Goal: Task Accomplishment & Management: Complete application form

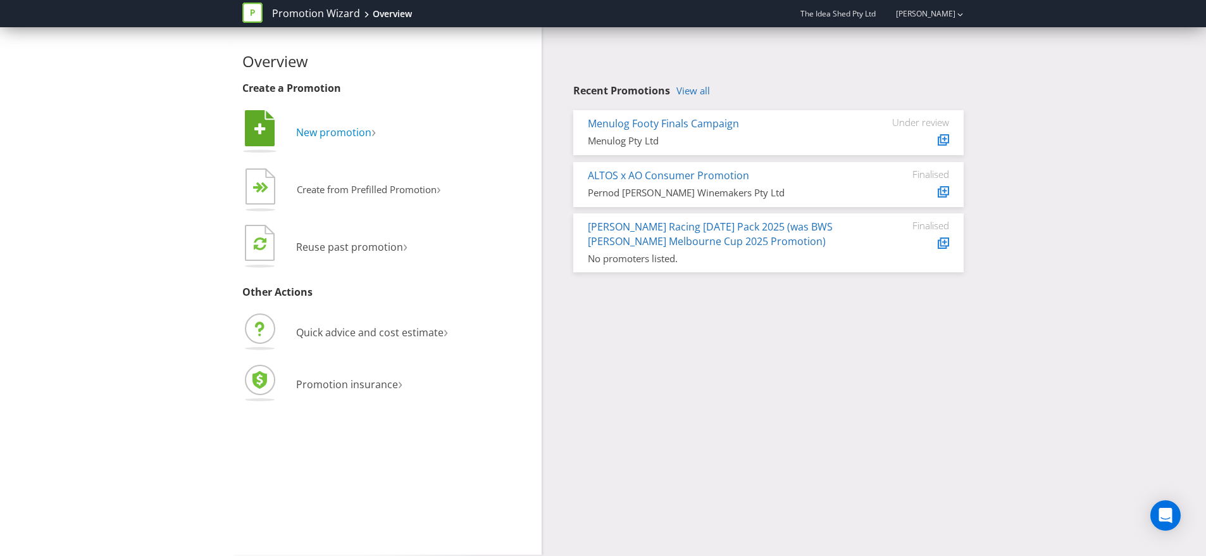
click at [351, 134] on span "New promotion" at bounding box center [333, 132] width 75 height 14
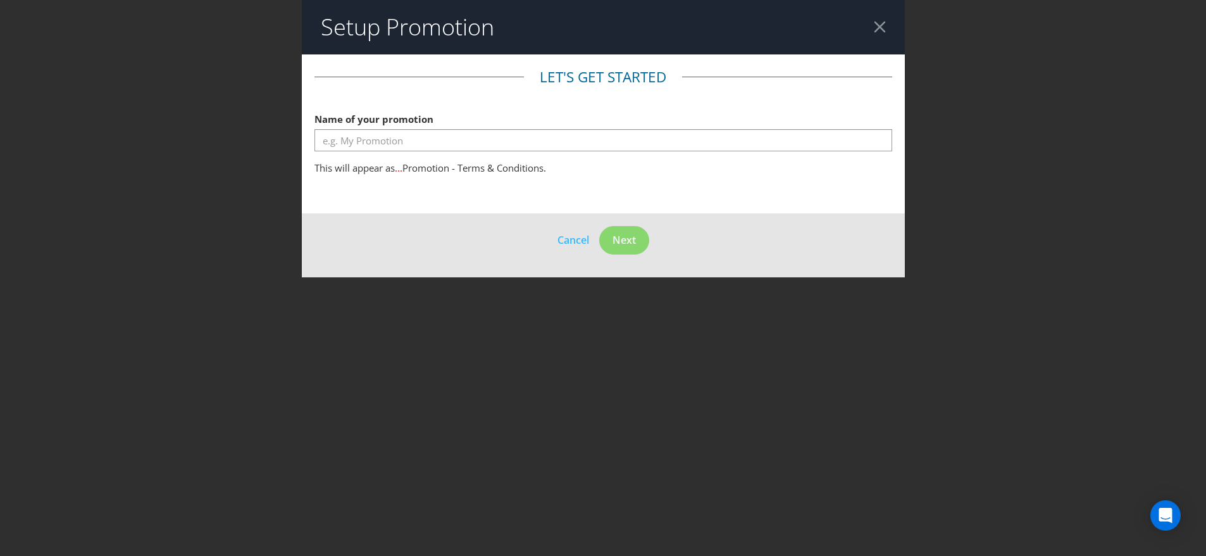
click at [484, 151] on div at bounding box center [604, 151] width 578 height 1
click at [868, 28] on header "Setup Promotion" at bounding box center [603, 27] width 603 height 54
click at [887, 26] on header "Setup Promotion" at bounding box center [603, 27] width 603 height 54
click at [885, 27] on div at bounding box center [880, 27] width 12 height 12
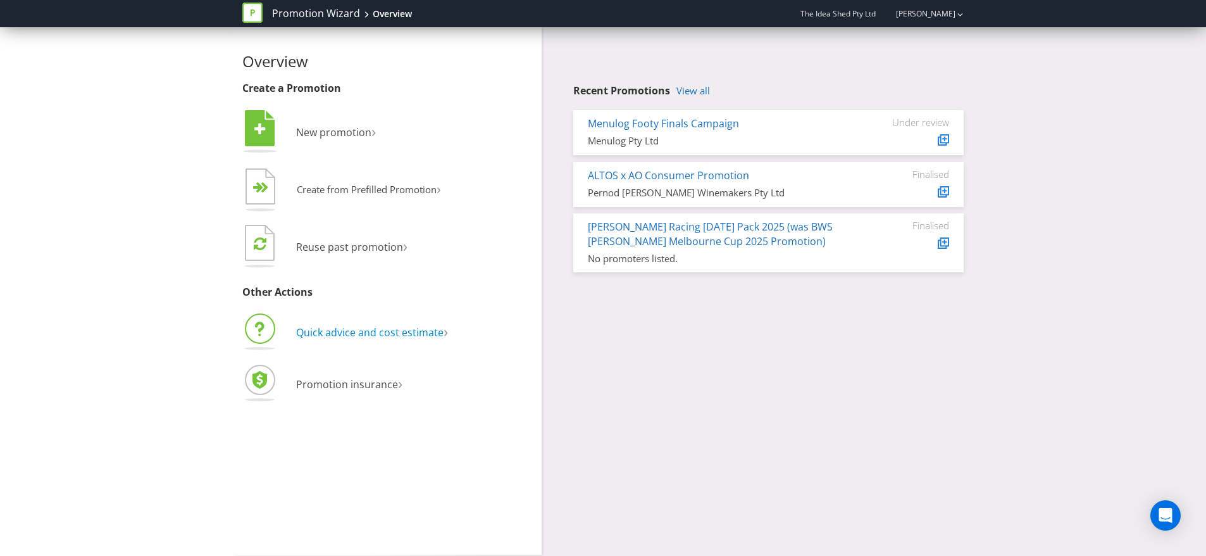
click at [408, 337] on span "Quick advice and cost estimate" at bounding box center [369, 332] width 147 height 14
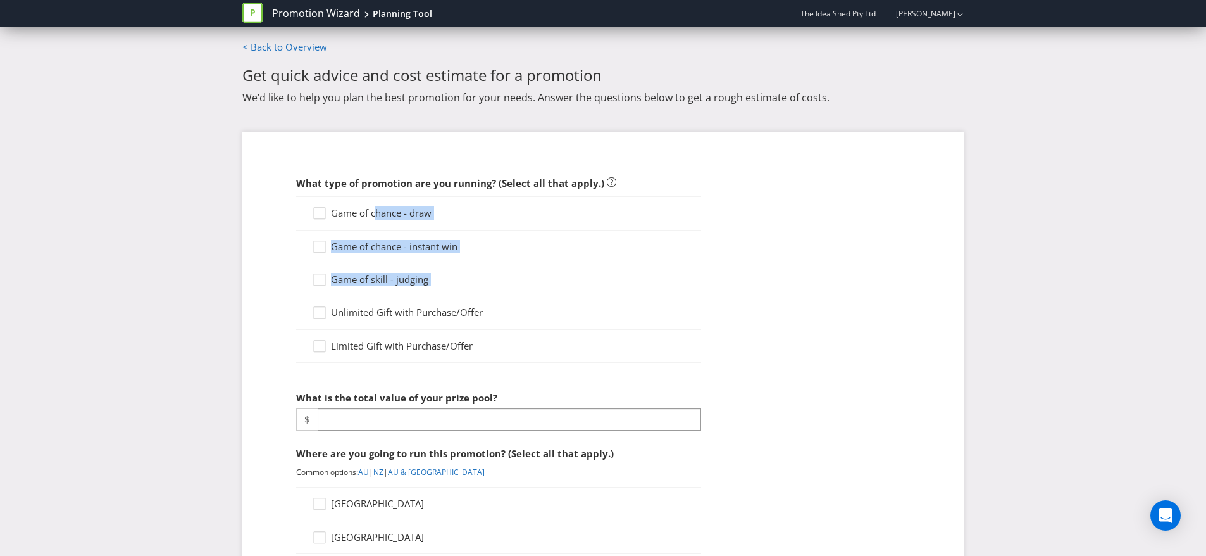
drag, startPoint x: 375, startPoint y: 213, endPoint x: 509, endPoint y: 280, distance: 149.7
click at [509, 280] on div "Game of chance - draw Game of chance - instant win Game of skill - judging Unli…" at bounding box center [498, 279] width 405 height 166
click at [472, 306] on span "Unlimited Gift with Purchase/Offer" at bounding box center [407, 312] width 152 height 13
click at [0, 0] on input "Unlimited Gift with Purchase/Offer" at bounding box center [0, 0] width 0 height 0
click at [465, 346] on span "Limited Gift with Purchase/Offer" at bounding box center [402, 345] width 142 height 13
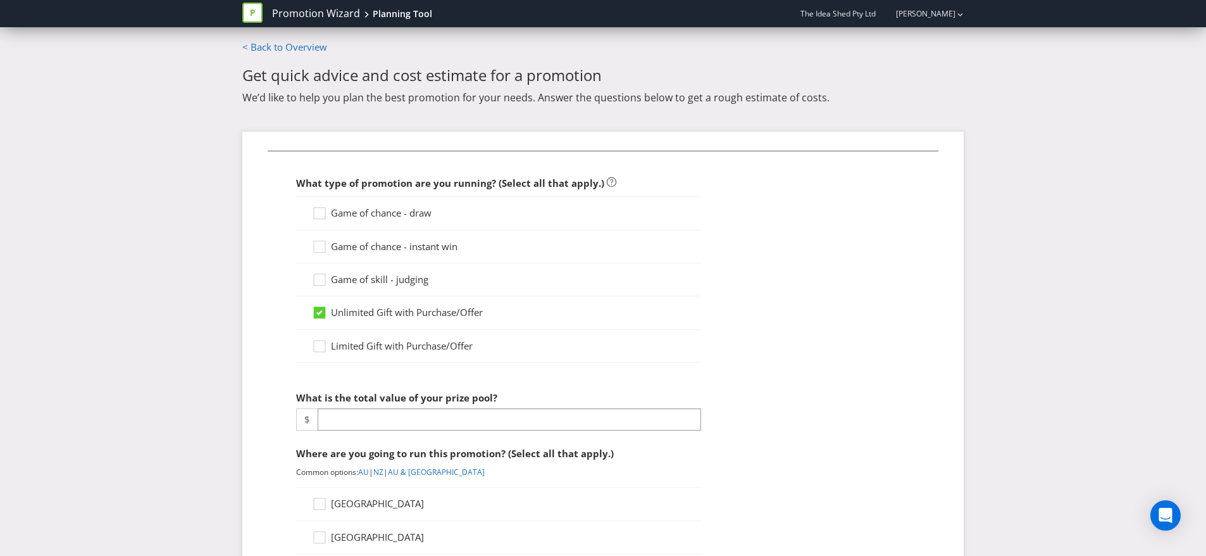
click at [0, 0] on input "Limited Gift with Purchase/Offer" at bounding box center [0, 0] width 0 height 0
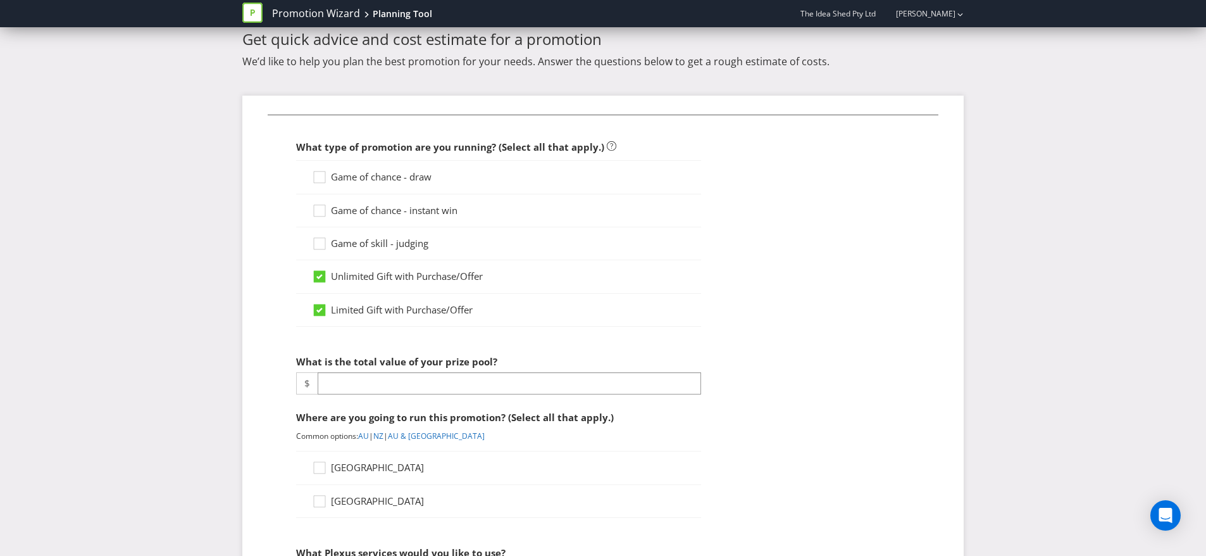
click at [422, 270] on span "Unlimited Gift with Purchase/Offer" at bounding box center [407, 276] width 152 height 13
click at [0, 0] on input "Unlimited Gift with Purchase/Offer" at bounding box center [0, 0] width 0 height 0
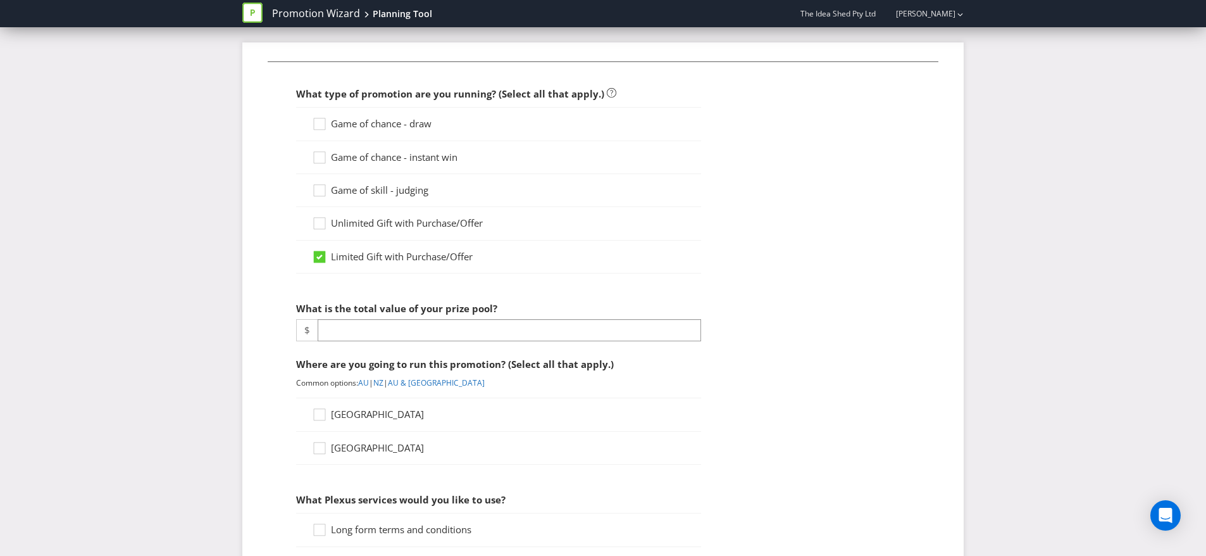
scroll to position [103, 0]
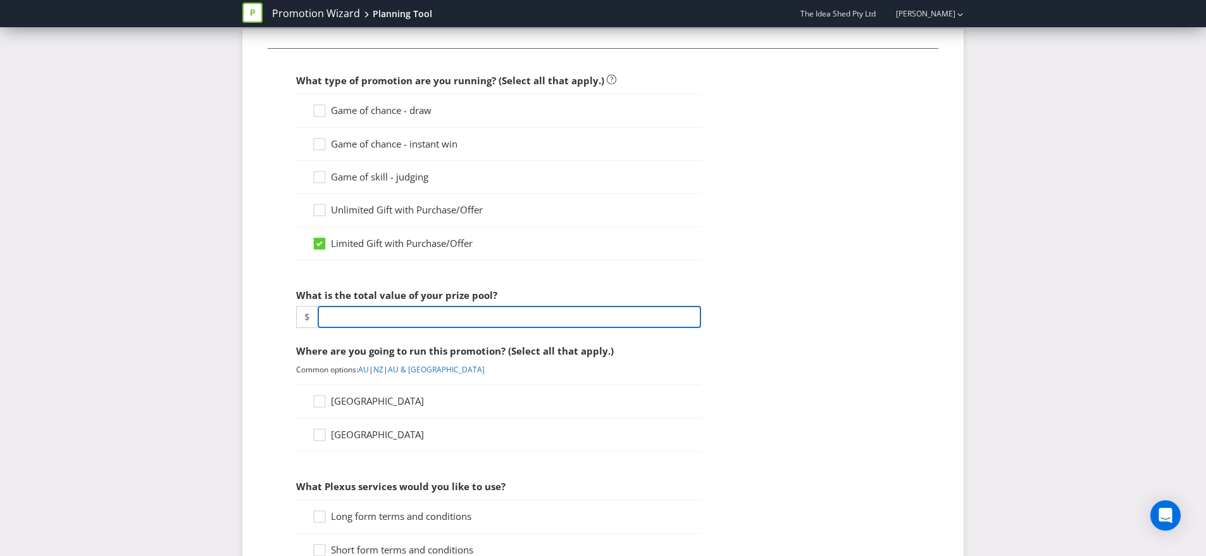
click at [462, 320] on input "number" at bounding box center [510, 317] width 384 height 22
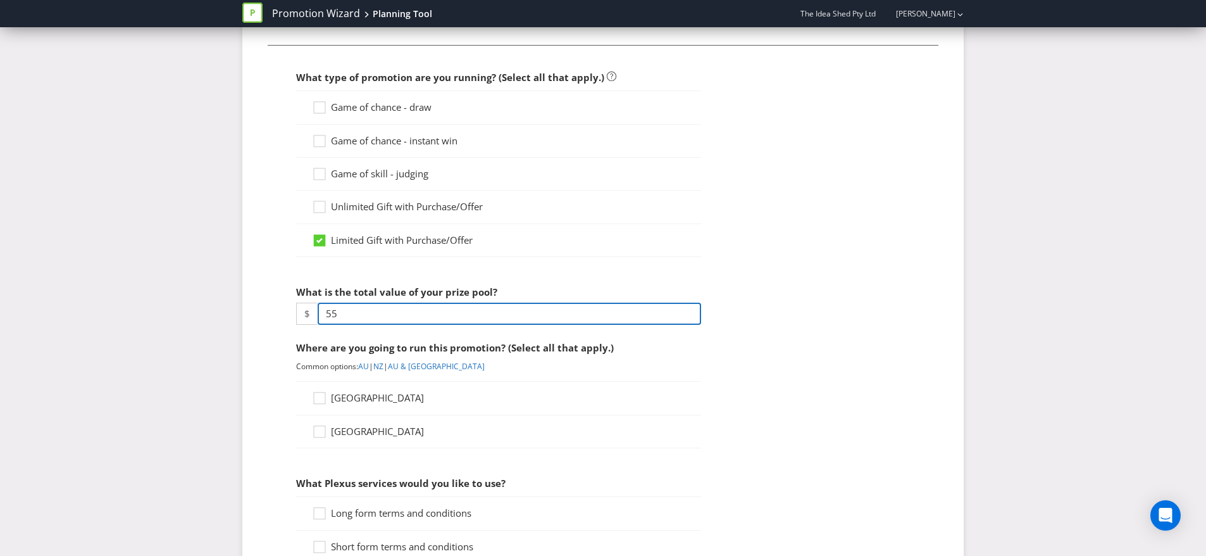
type input "5"
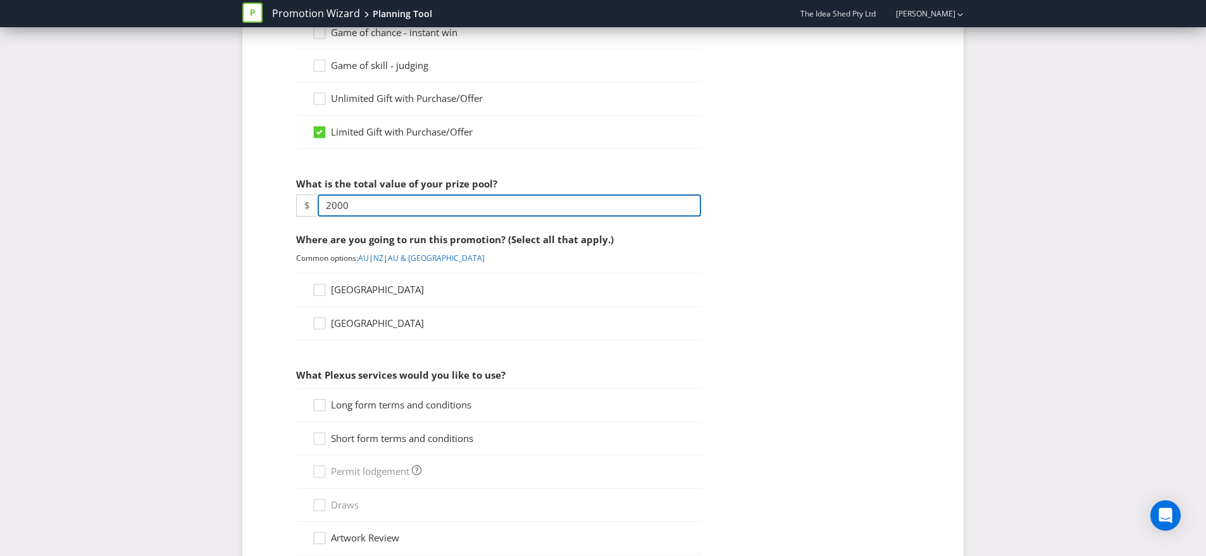
scroll to position [231, 0]
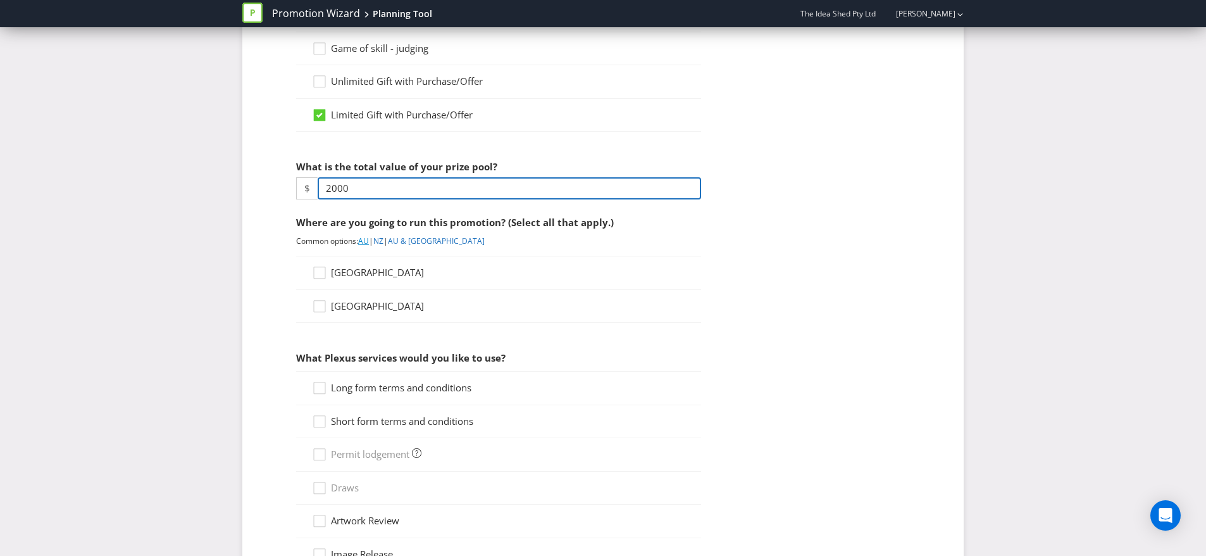
type input "2000"
click at [366, 244] on link "AU" at bounding box center [363, 240] width 11 height 11
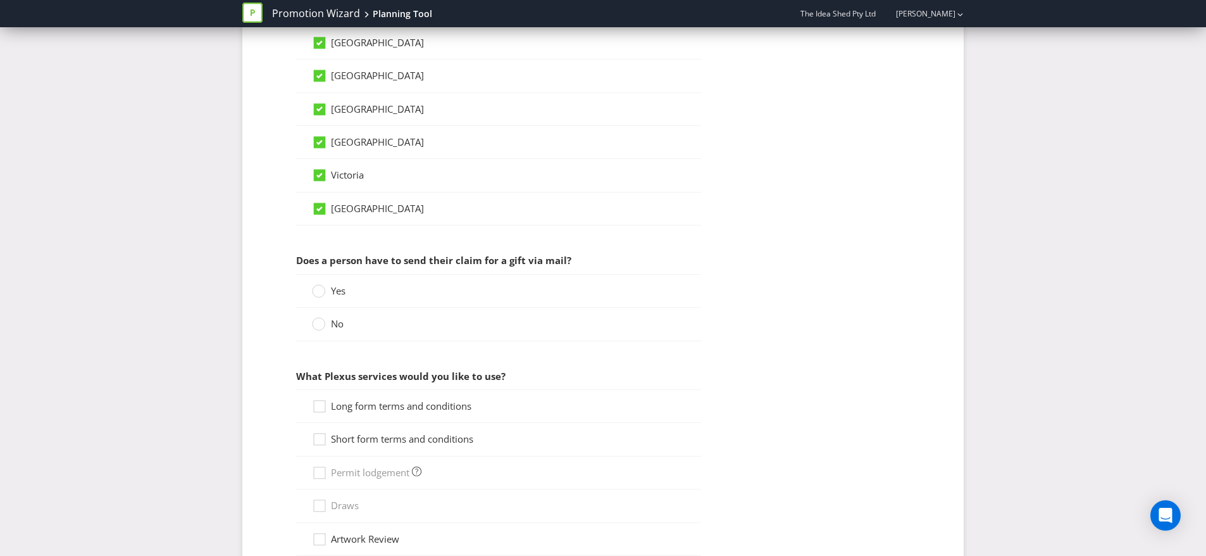
scroll to position [692, 0]
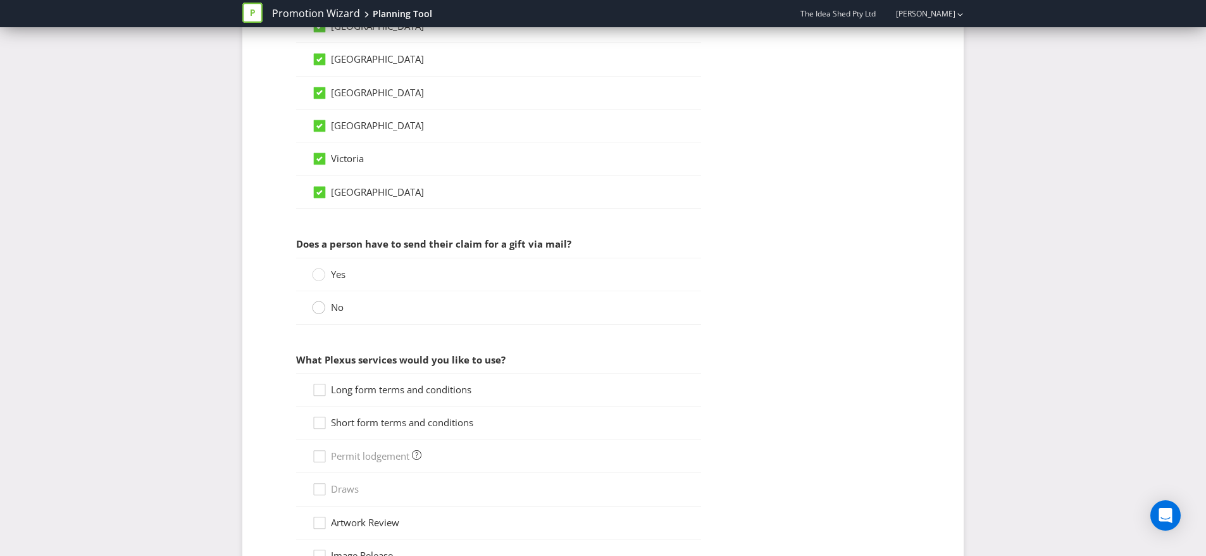
click at [312, 312] on icon at bounding box center [318, 307] width 13 height 13
click at [0, 0] on input "No" at bounding box center [0, 0] width 0 height 0
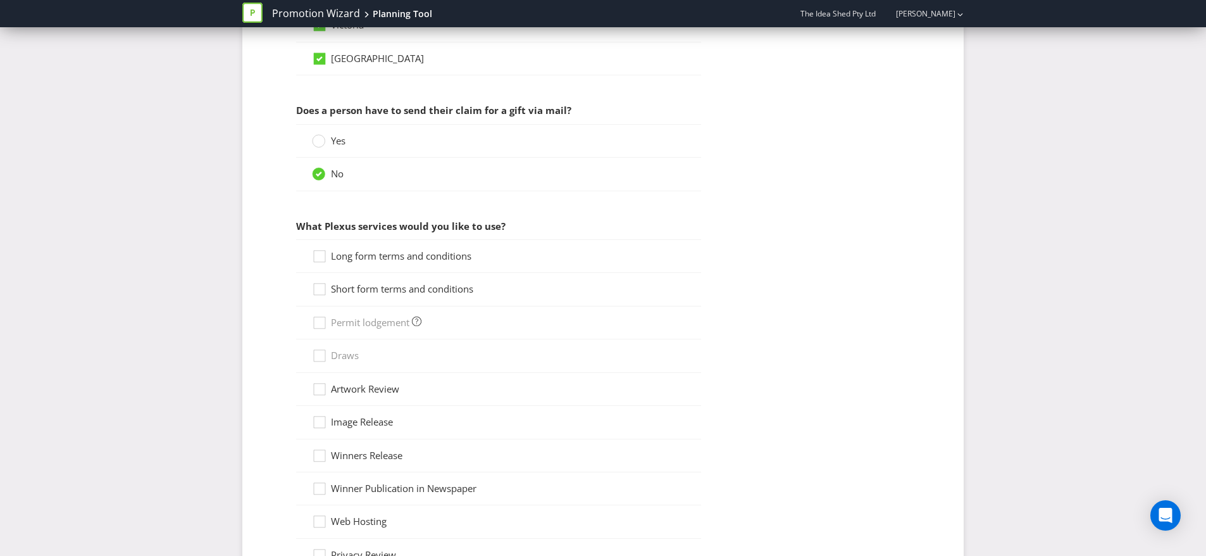
scroll to position [827, 0]
click at [321, 259] on icon at bounding box center [321, 258] width 19 height 19
click at [0, 0] on input "Long form terms and conditions" at bounding box center [0, 0] width 0 height 0
click at [323, 283] on icon at bounding box center [319, 288] width 11 height 11
click at [0, 0] on input "Short form terms and conditions" at bounding box center [0, 0] width 0 height 0
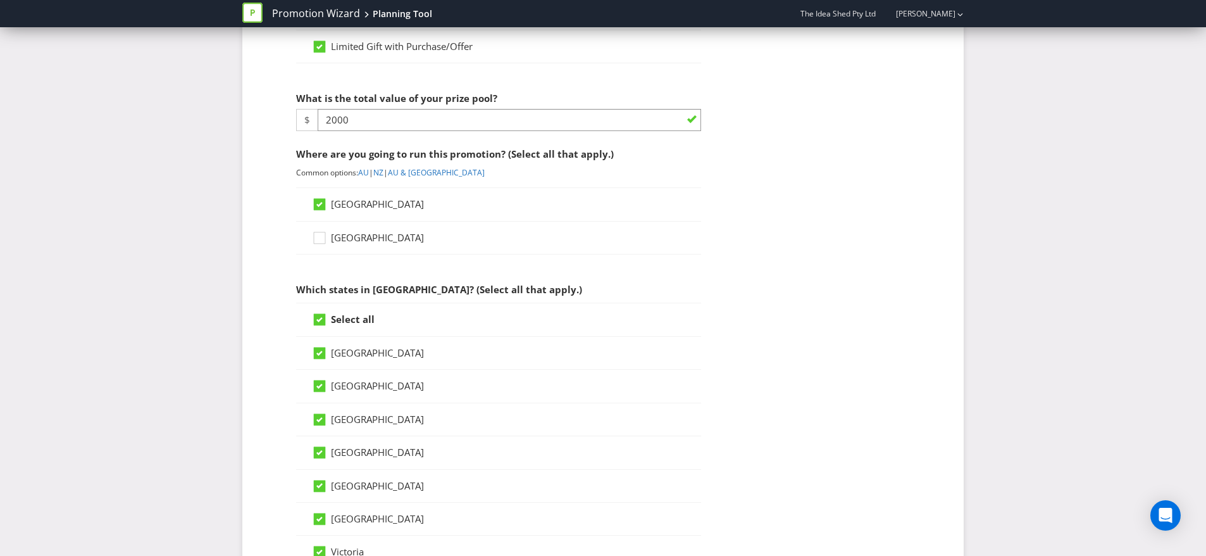
scroll to position [171, 0]
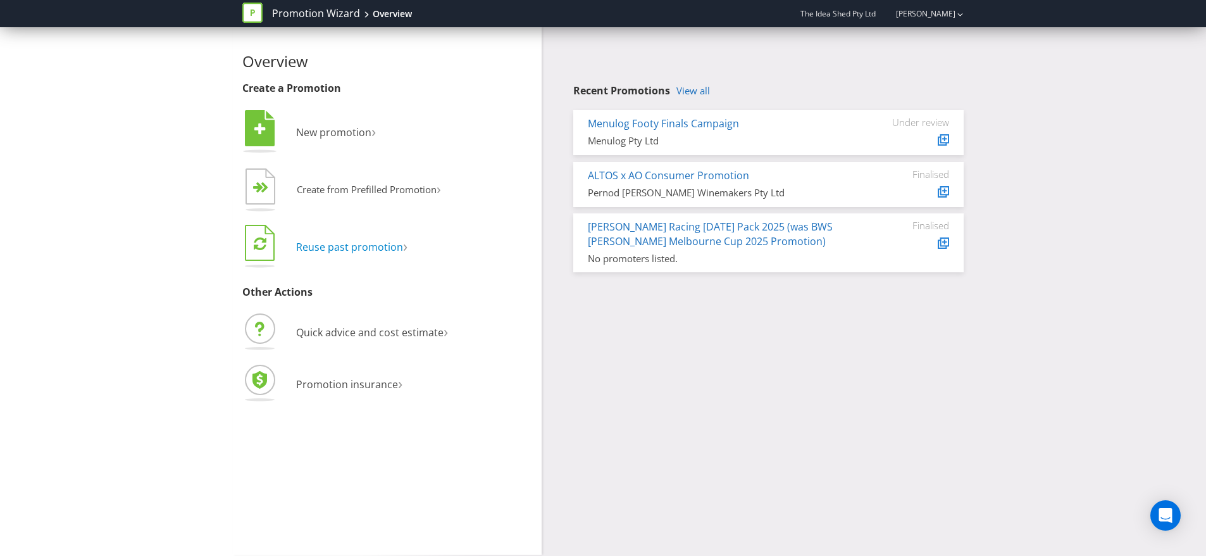
click at [393, 248] on span "Reuse past promotion" at bounding box center [349, 247] width 107 height 14
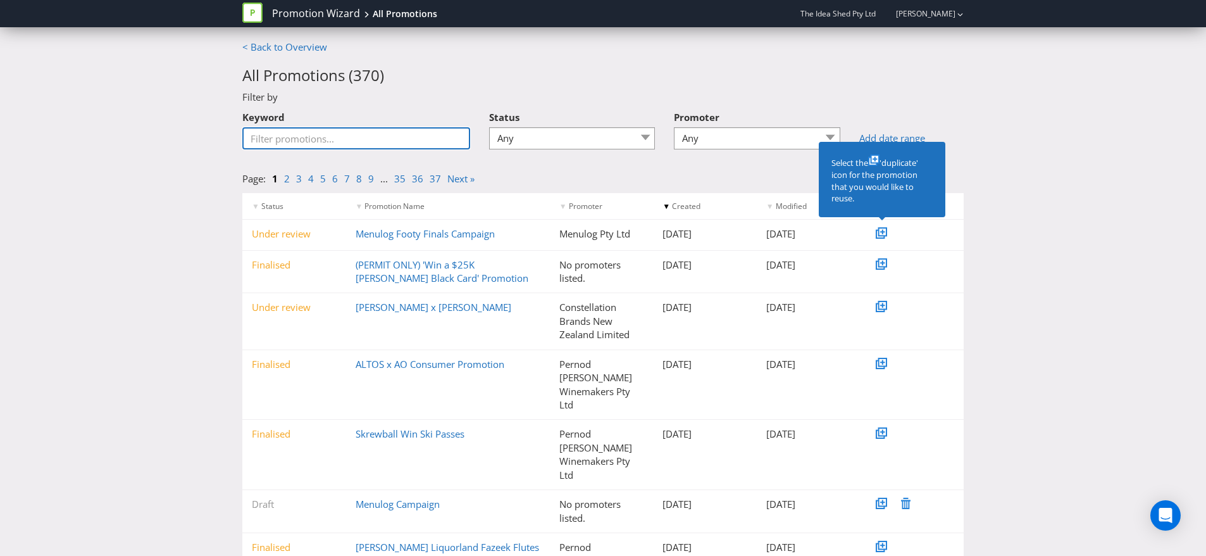
click at [382, 148] on input "Keyword" at bounding box center [356, 138] width 228 height 22
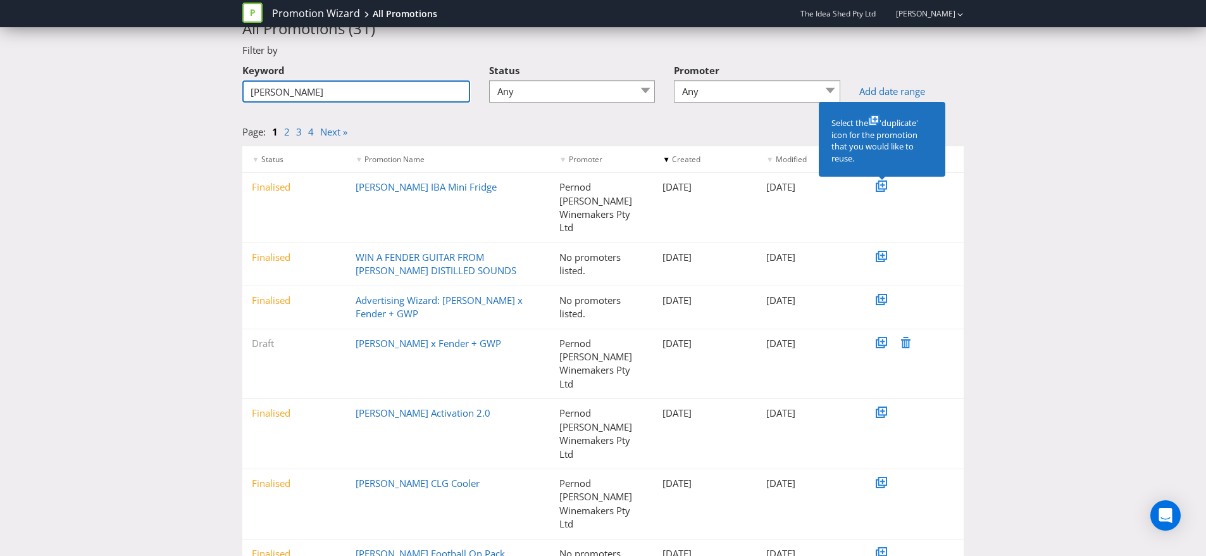
scroll to position [14, 0]
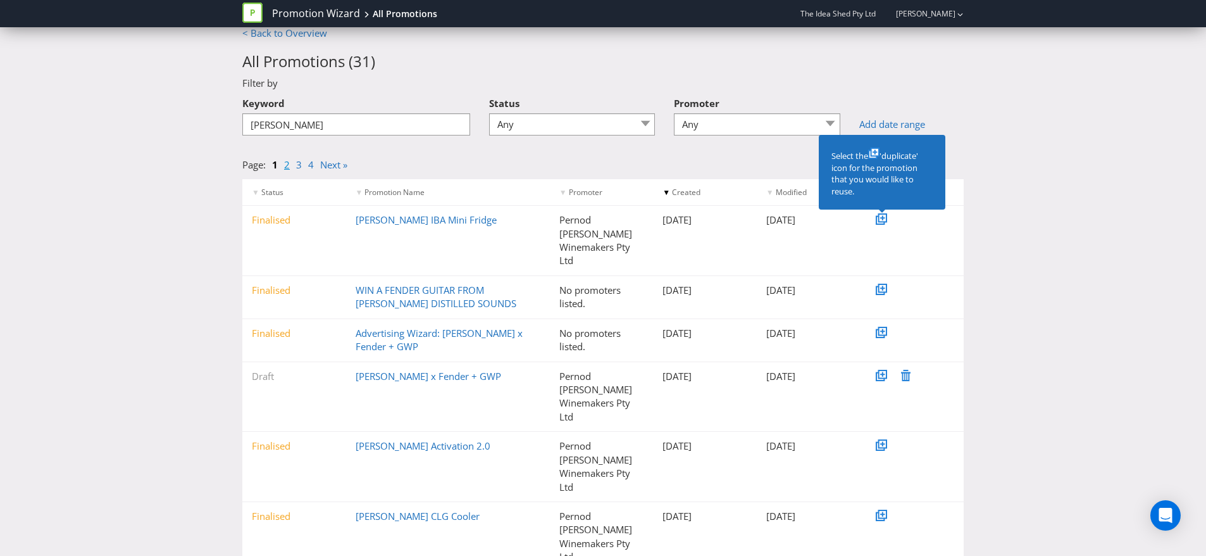
click at [288, 166] on link "2" at bounding box center [287, 164] width 6 height 13
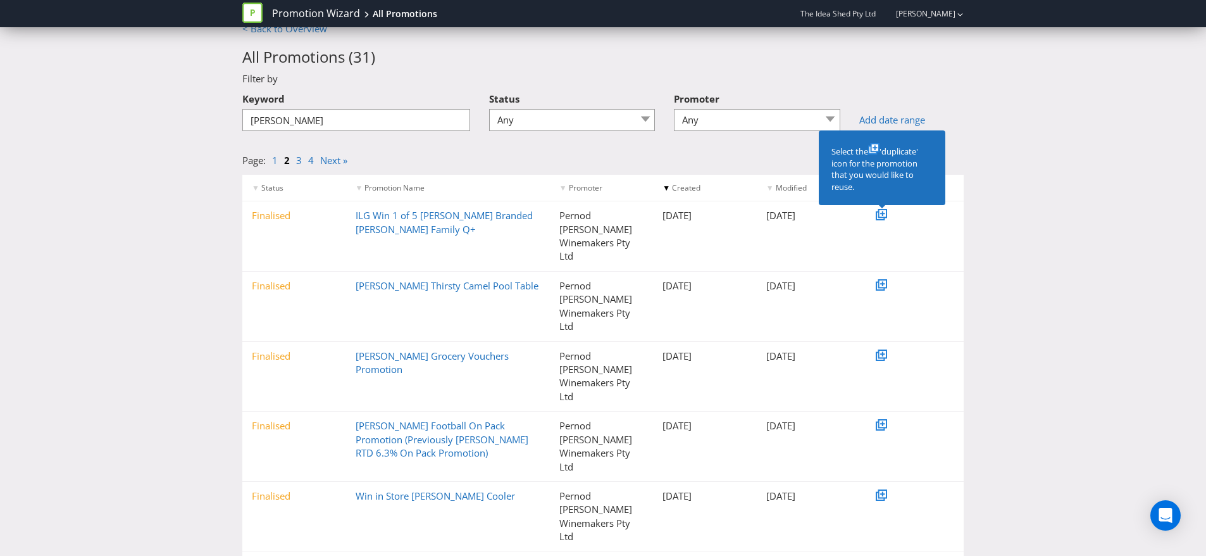
scroll to position [0, 0]
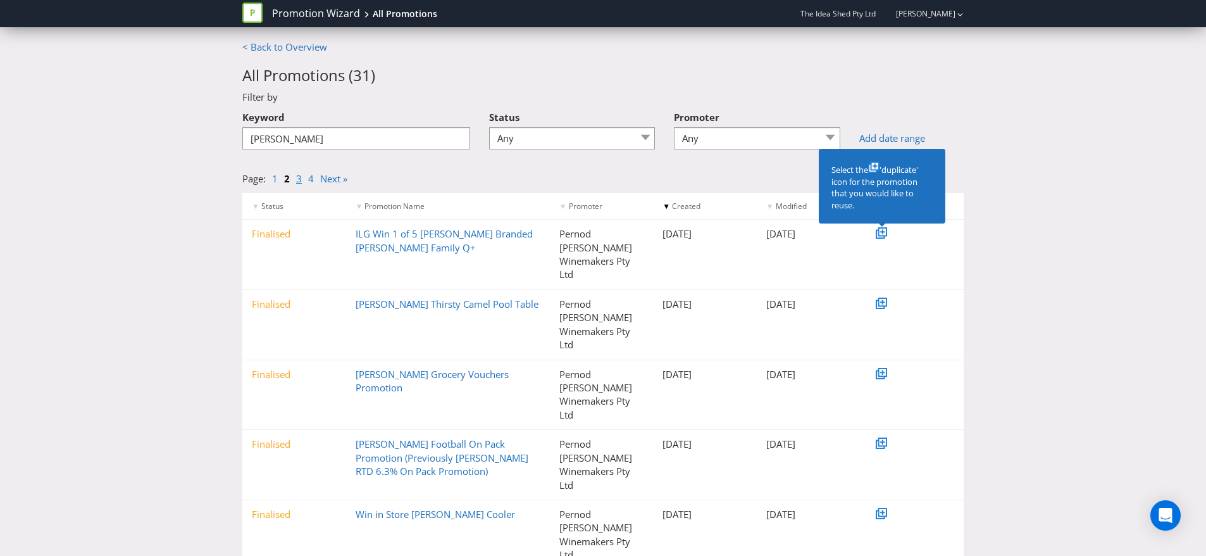
click at [298, 175] on link "3" at bounding box center [299, 178] width 6 height 13
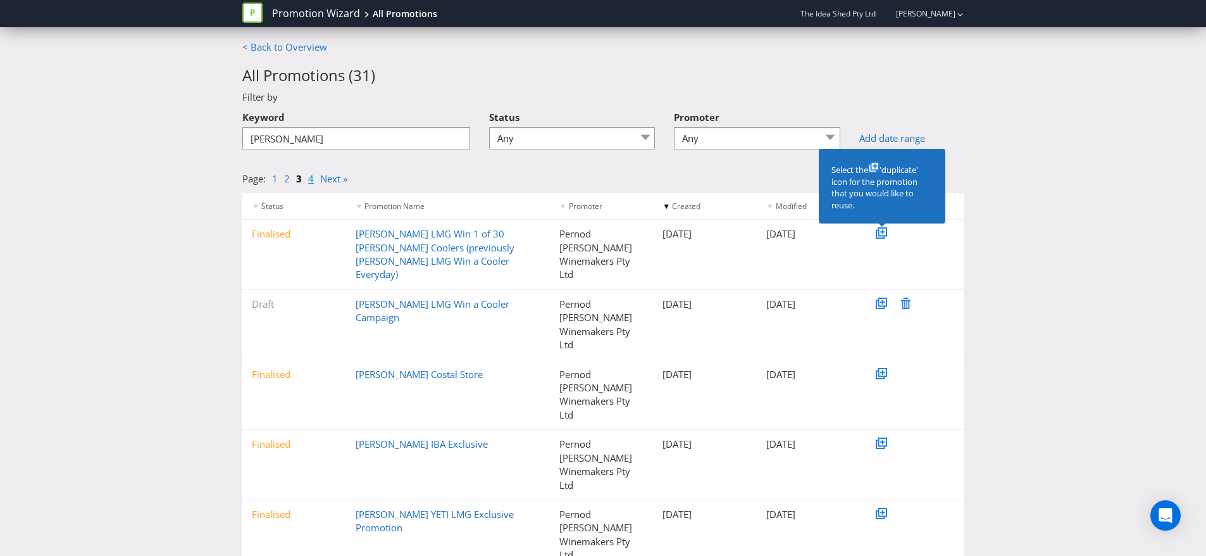
click at [309, 179] on link "4" at bounding box center [311, 178] width 6 height 13
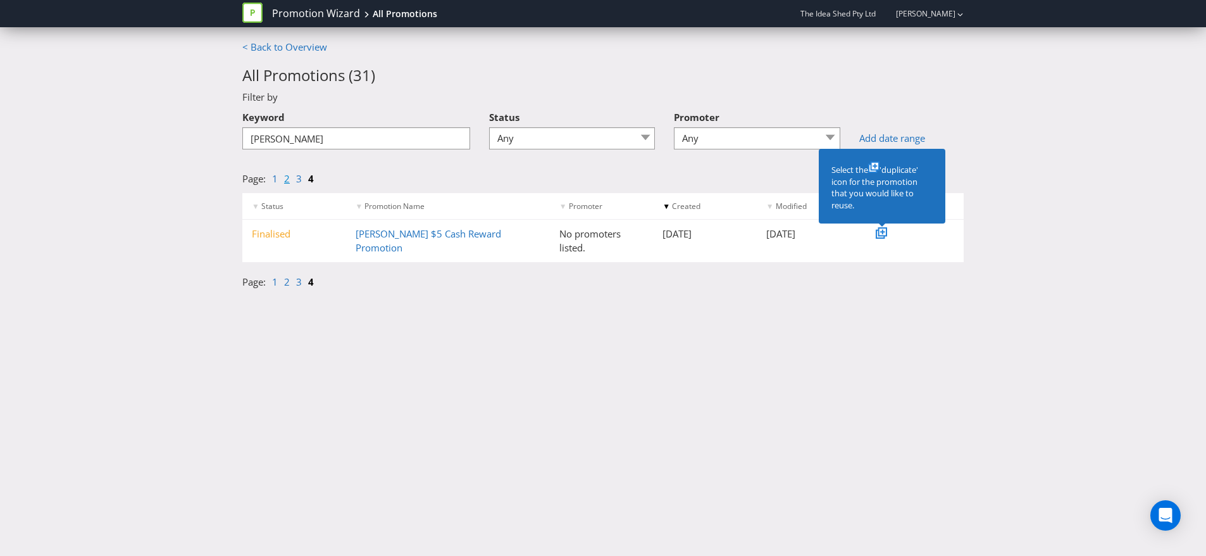
click at [286, 180] on link "2" at bounding box center [287, 178] width 6 height 13
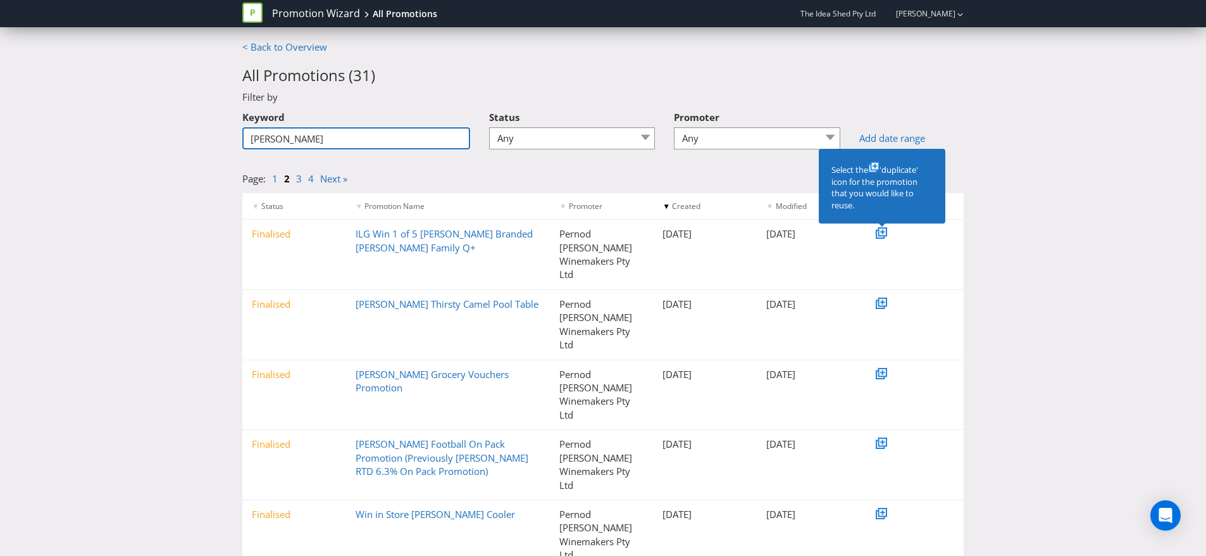
click at [375, 137] on input "[PERSON_NAME]" at bounding box center [356, 138] width 228 height 22
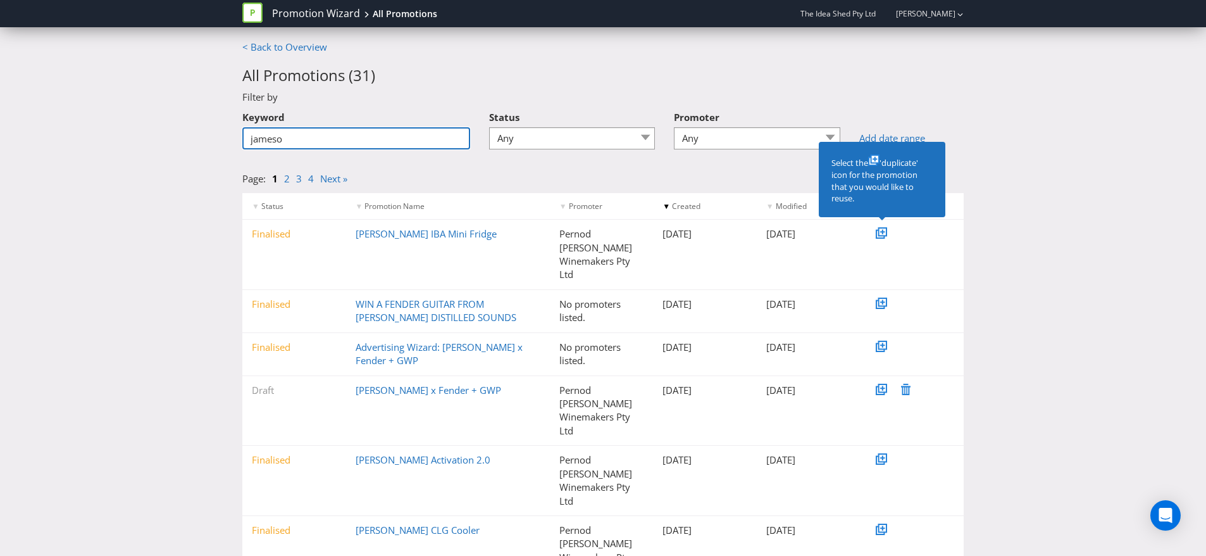
type input "[PERSON_NAME]"
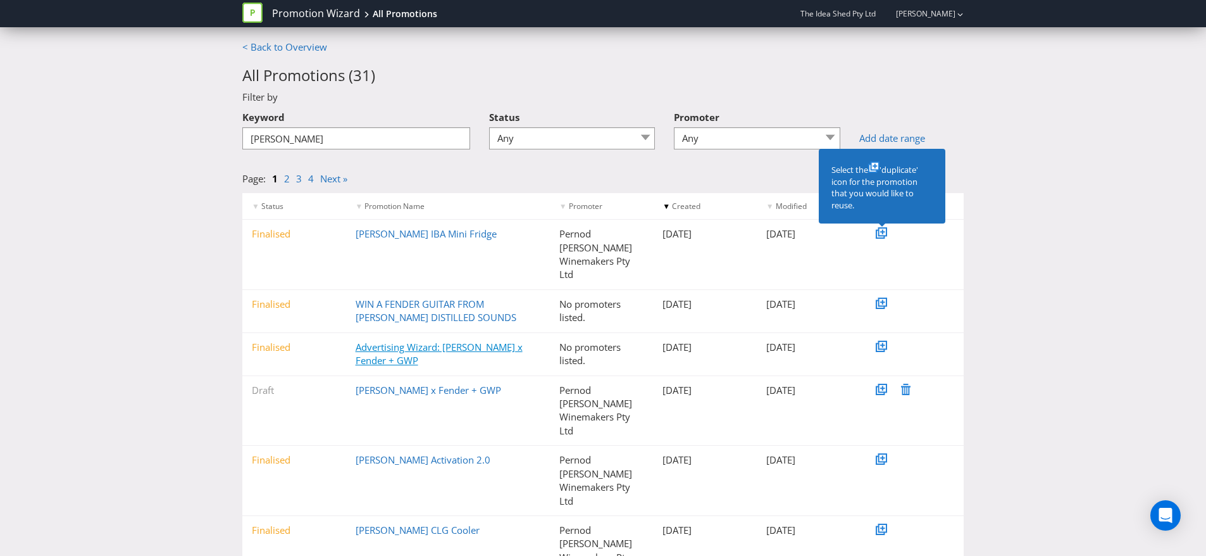
click at [461, 341] on link "Advertising Wizard: [PERSON_NAME] x Fender + GWP" at bounding box center [439, 354] width 167 height 26
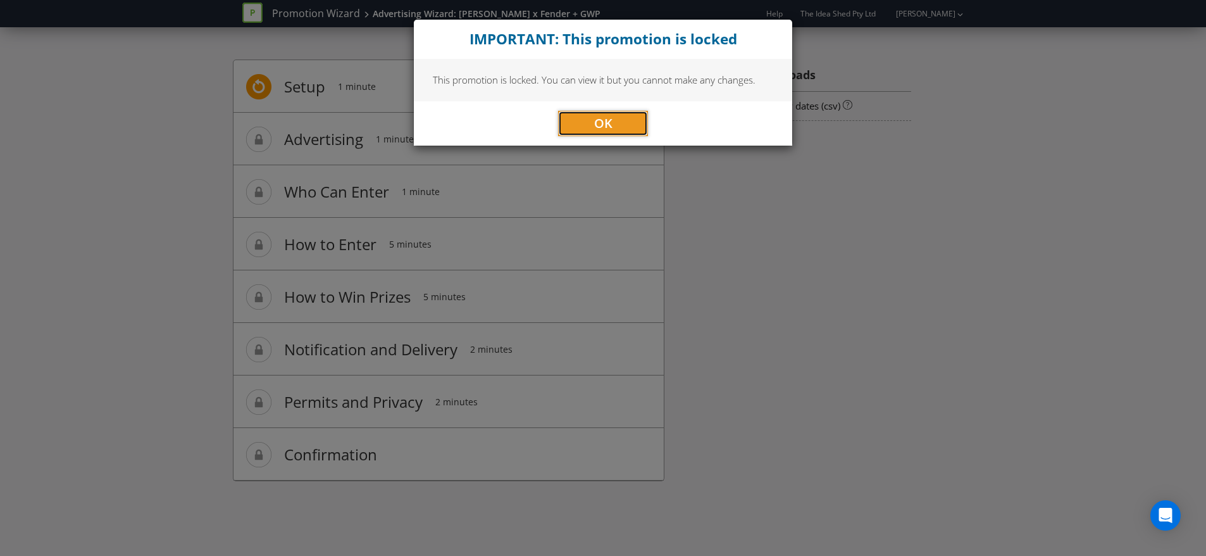
click at [609, 119] on span "OK" at bounding box center [603, 123] width 18 height 17
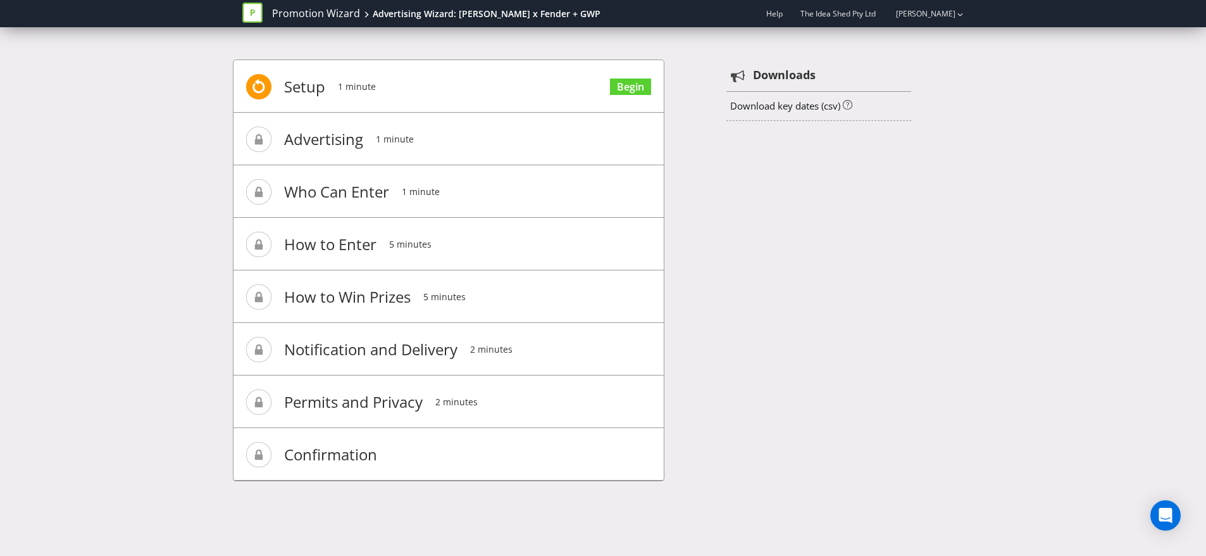
click at [335, 136] on span "Advertising" at bounding box center [323, 139] width 79 height 51
drag, startPoint x: 298, startPoint y: 137, endPoint x: 270, endPoint y: 139, distance: 28.6
click at [297, 137] on span "Advertising" at bounding box center [323, 139] width 79 height 51
click at [259, 139] on span at bounding box center [258, 139] width 25 height 25
click at [628, 92] on link "Begin" at bounding box center [630, 86] width 41 height 17
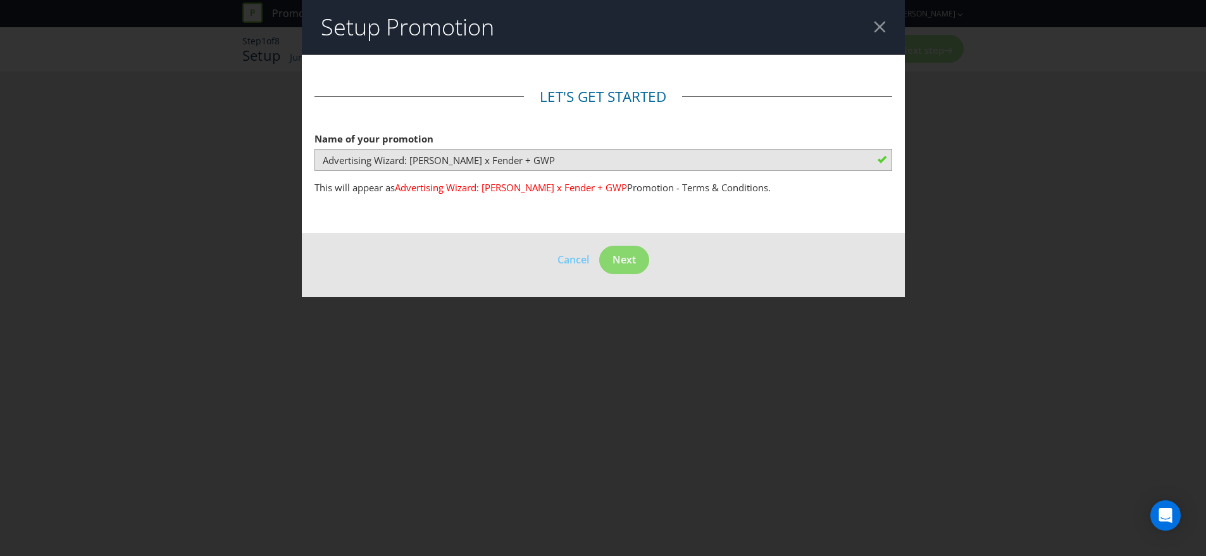
click at [884, 23] on div at bounding box center [880, 27] width 12 height 12
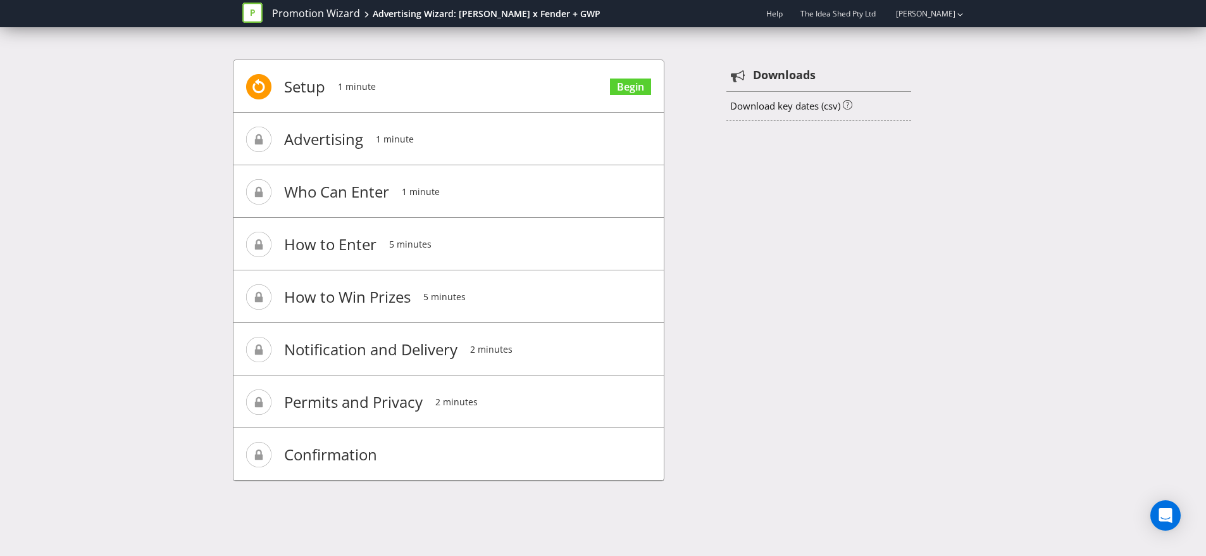
click at [370, 146] on li "Advertising 1 minute" at bounding box center [449, 139] width 430 height 53
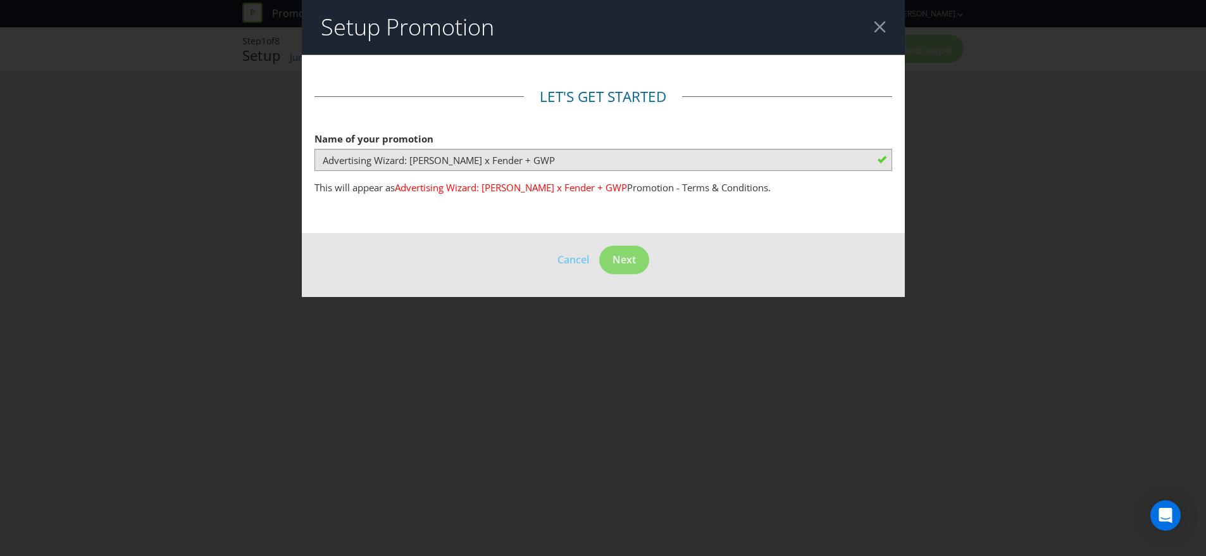
click at [888, 28] on header "Setup Promotion" at bounding box center [603, 27] width 603 height 54
click at [880, 28] on div at bounding box center [880, 27] width 12 height 12
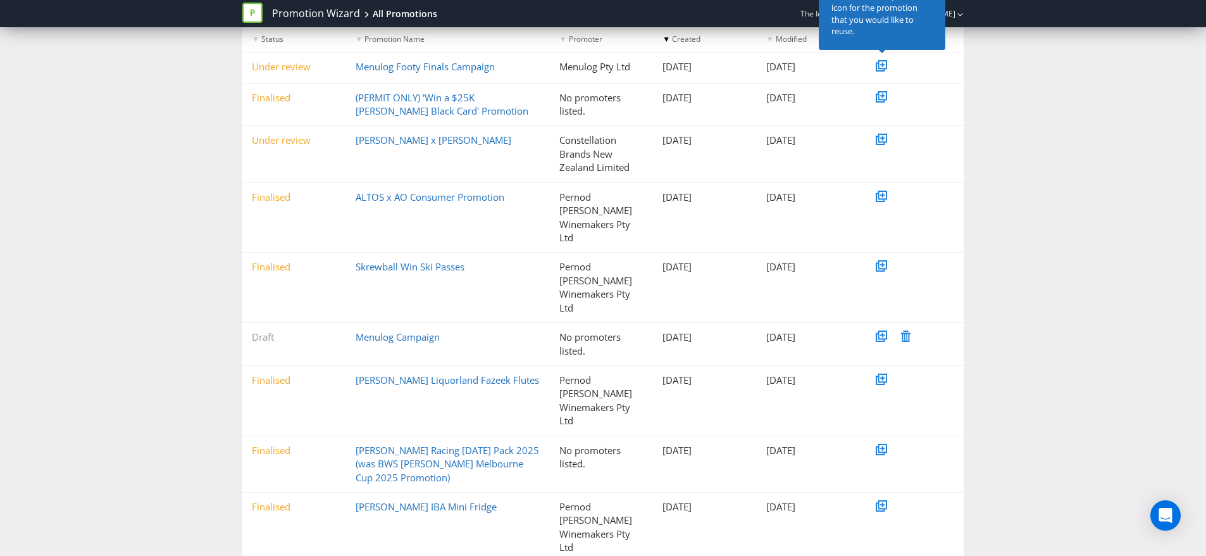
scroll to position [196, 0]
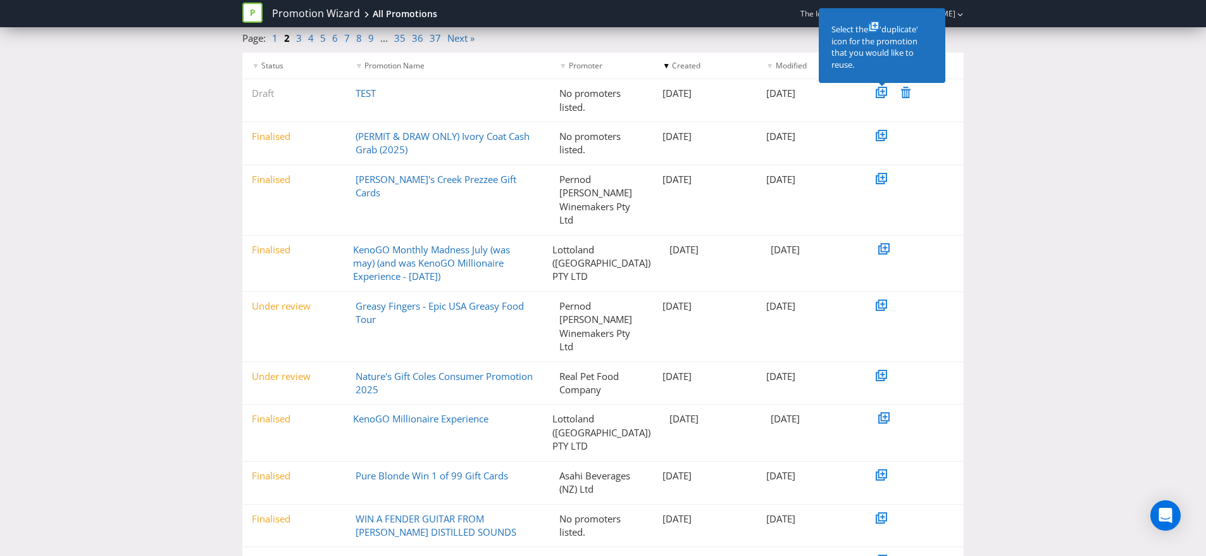
scroll to position [167, 0]
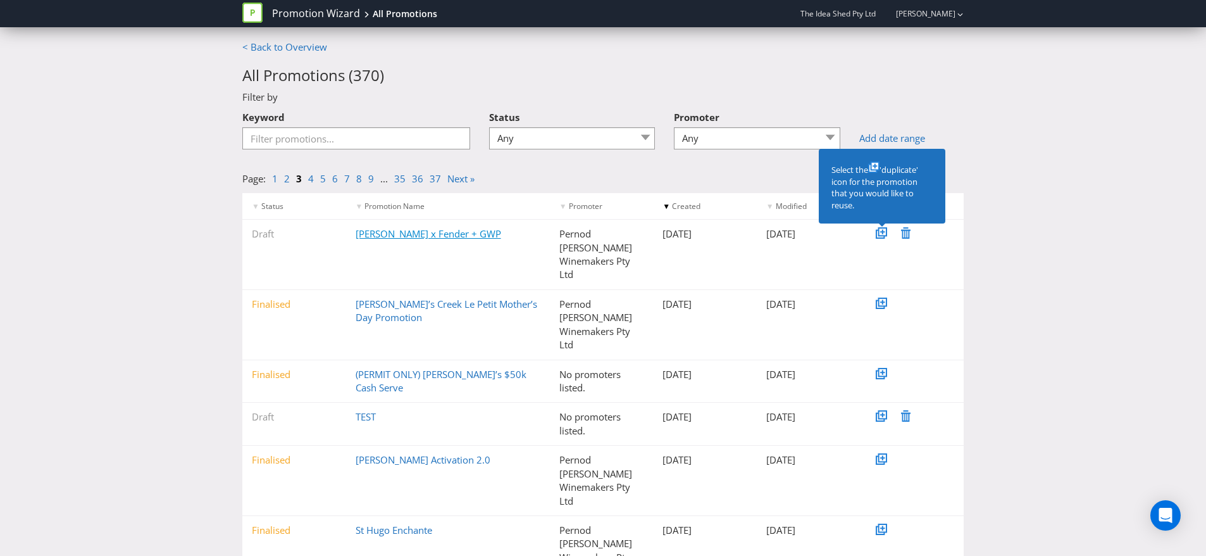
click at [449, 230] on link "[PERSON_NAME] x Fender + GWP" at bounding box center [429, 233] width 146 height 13
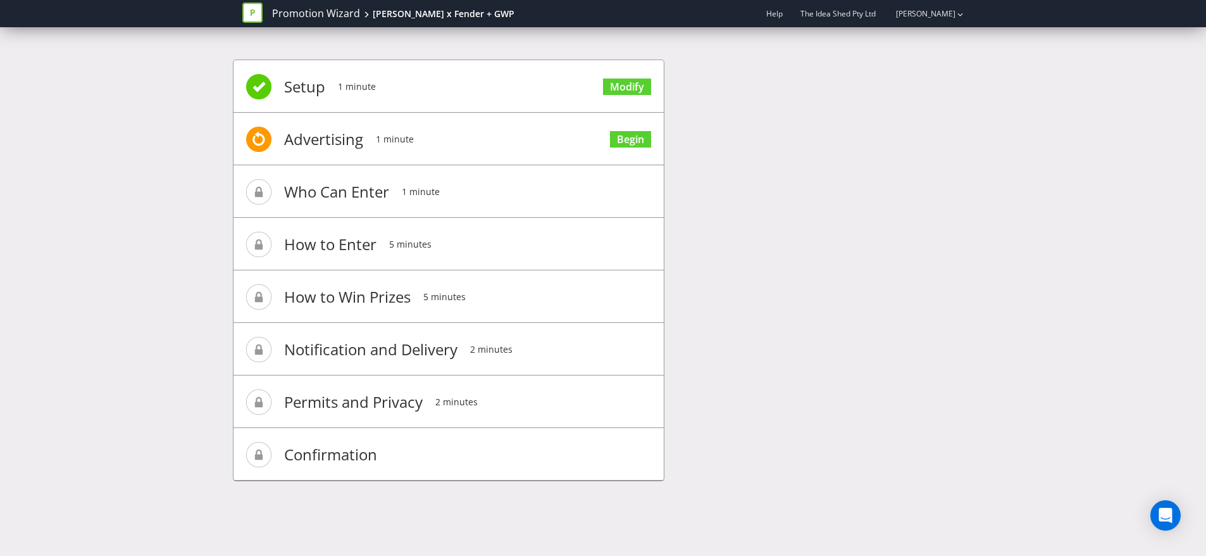
drag, startPoint x: 328, startPoint y: 140, endPoint x: 344, endPoint y: 139, distance: 15.9
click at [328, 140] on span "Advertising" at bounding box center [323, 139] width 79 height 51
click at [264, 144] on span at bounding box center [258, 139] width 25 height 25
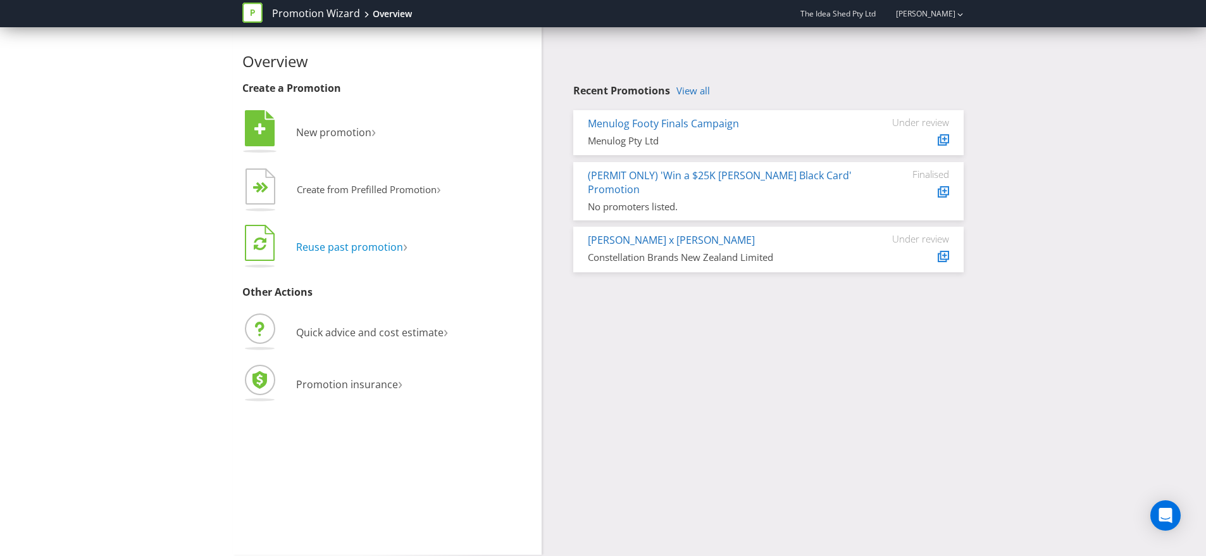
click at [395, 245] on span "Reuse past promotion" at bounding box center [349, 247] width 107 height 14
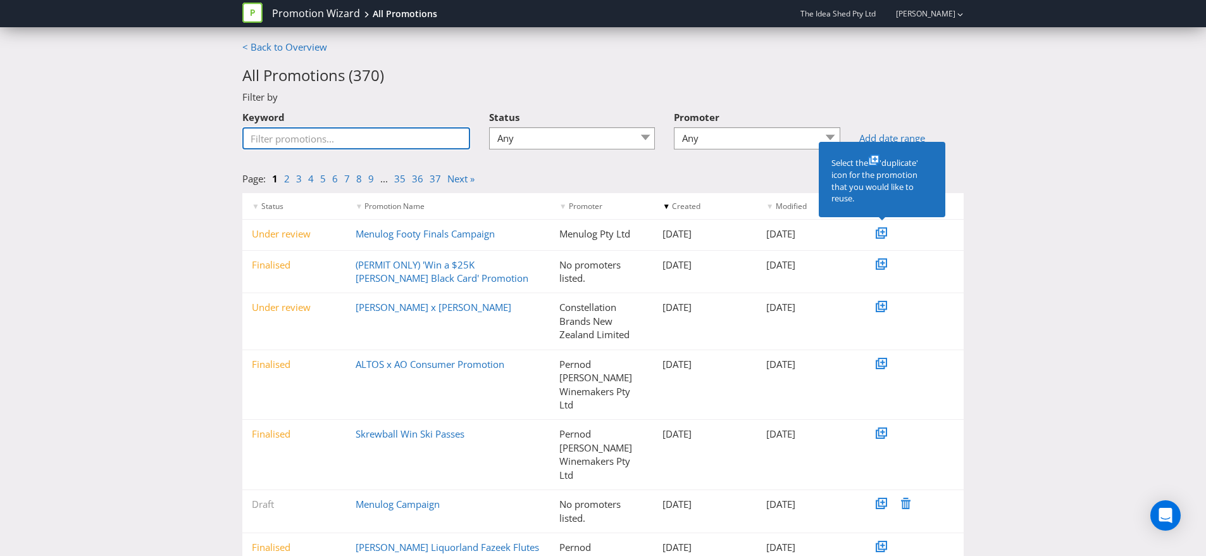
click at [422, 145] on input "Keyword" at bounding box center [356, 138] width 228 height 22
type input "gwp"
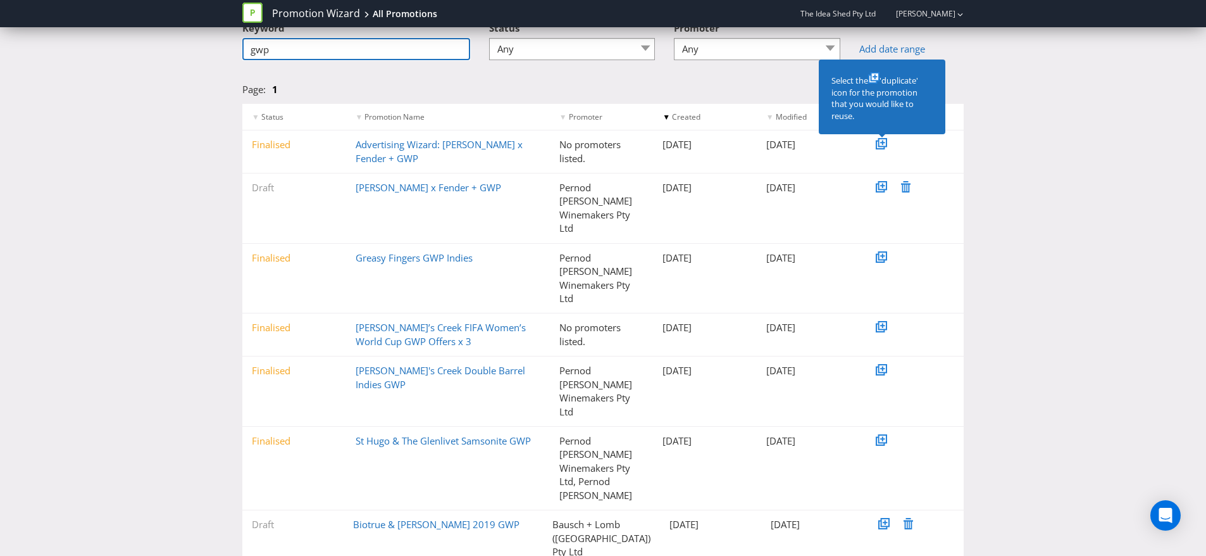
scroll to position [92, 0]
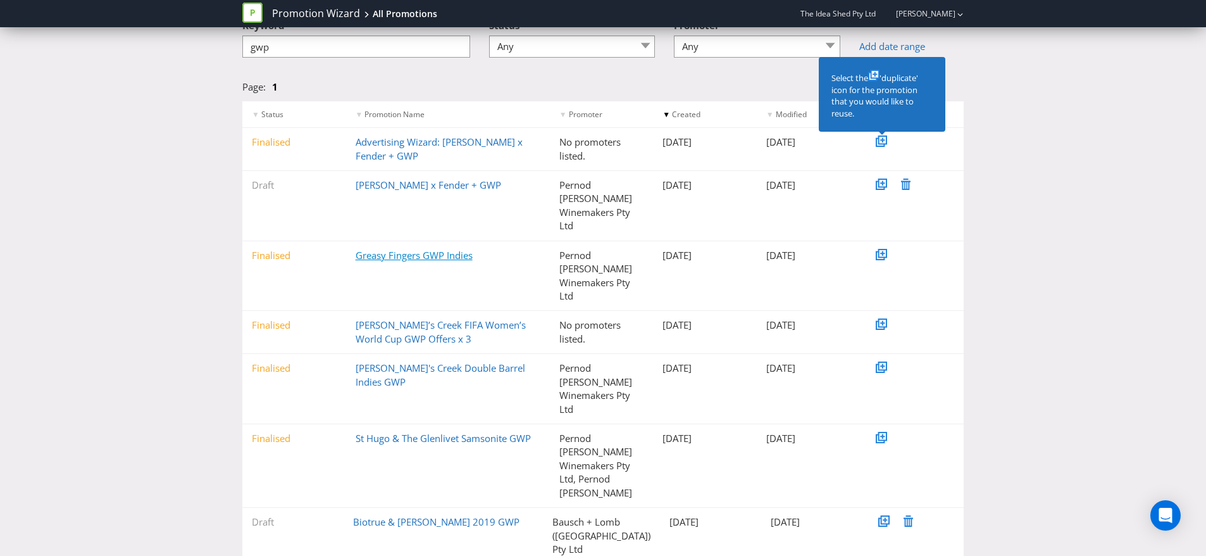
click at [408, 249] on link "Greasy Fingers GWP Indies" at bounding box center [414, 255] width 117 height 13
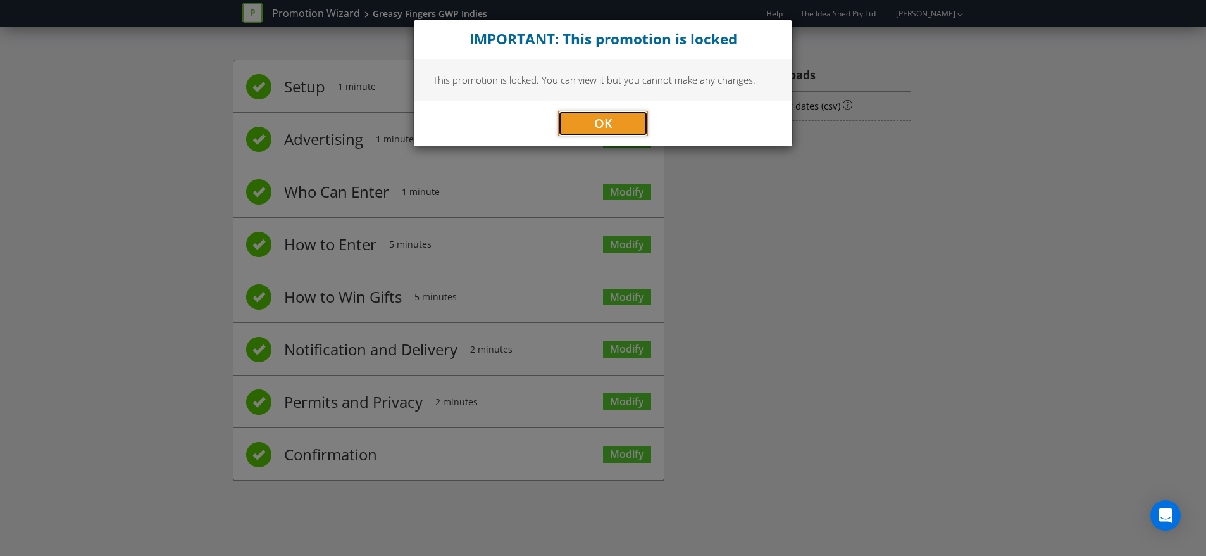
click at [572, 130] on button "OK" at bounding box center [603, 123] width 90 height 25
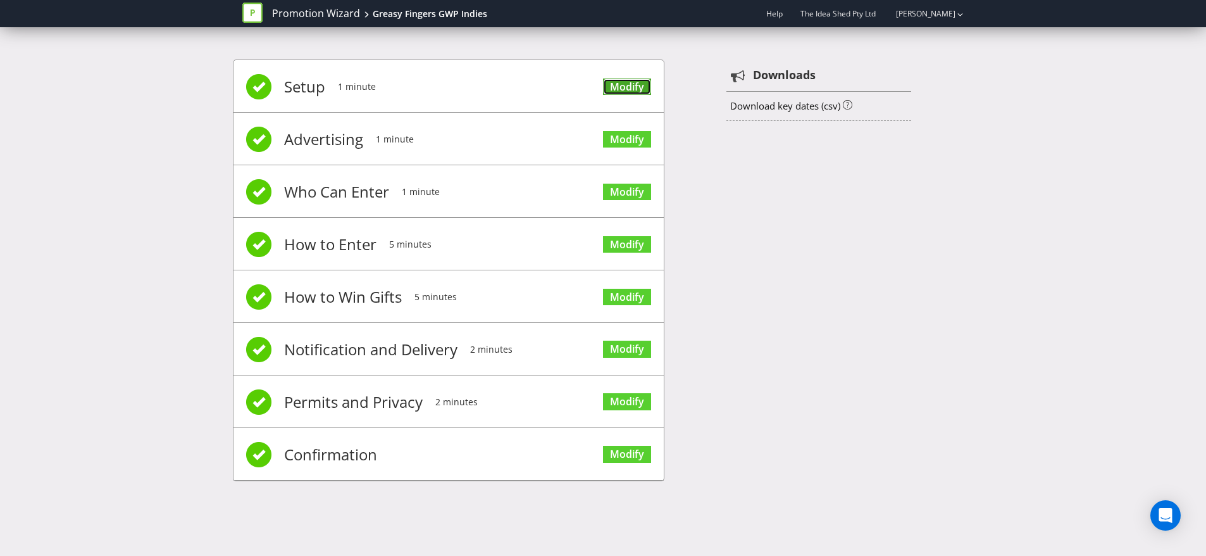
click at [630, 91] on link "Modify" at bounding box center [627, 86] width 48 height 17
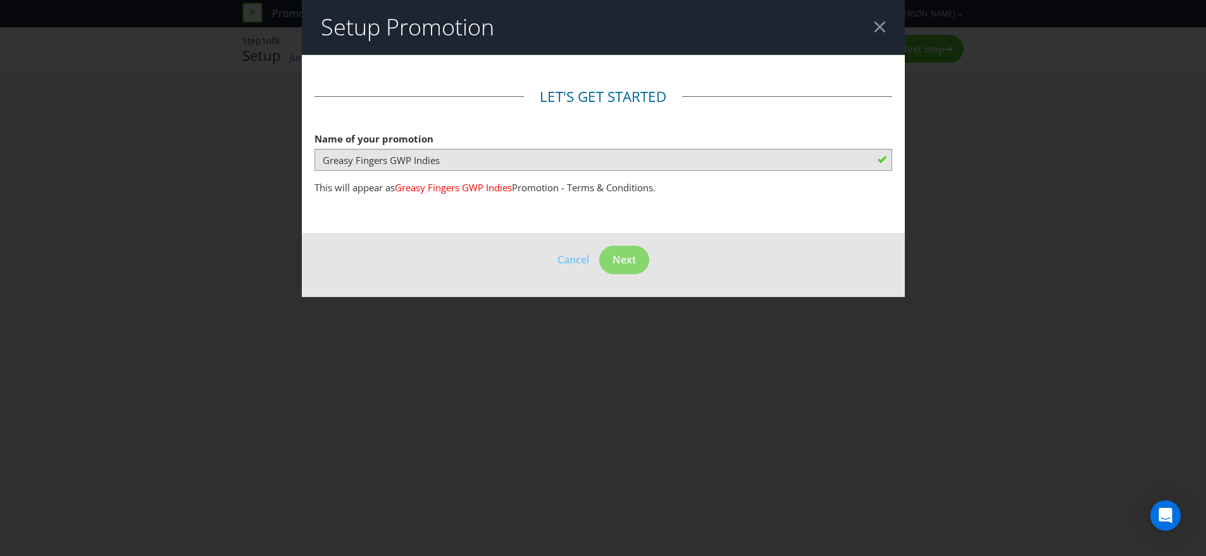
click at [876, 21] on div at bounding box center [880, 27] width 12 height 12
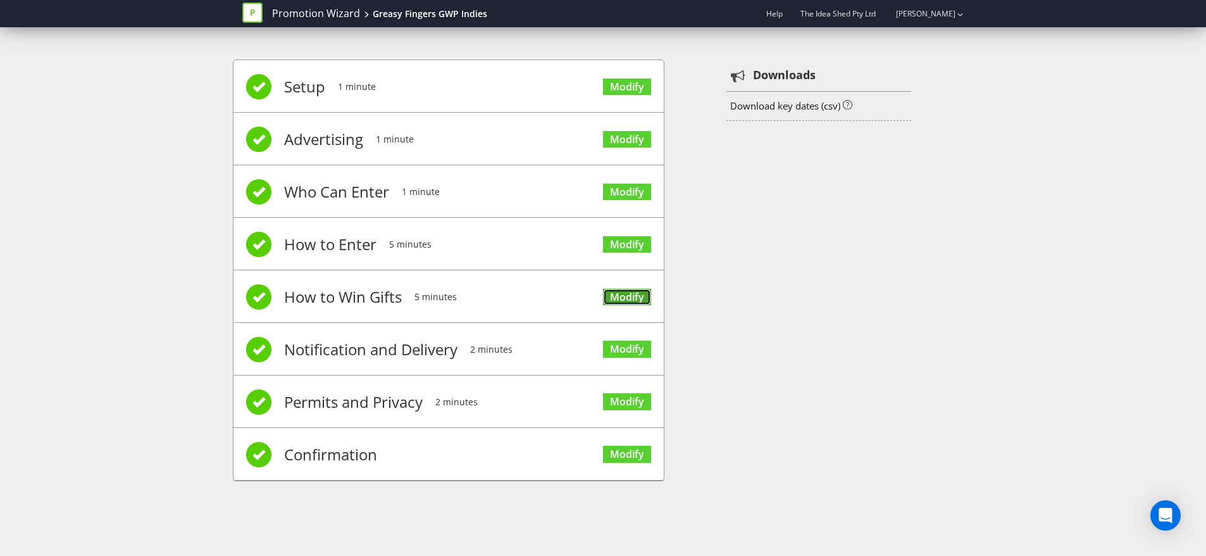
click at [639, 292] on link "Modify" at bounding box center [627, 297] width 48 height 17
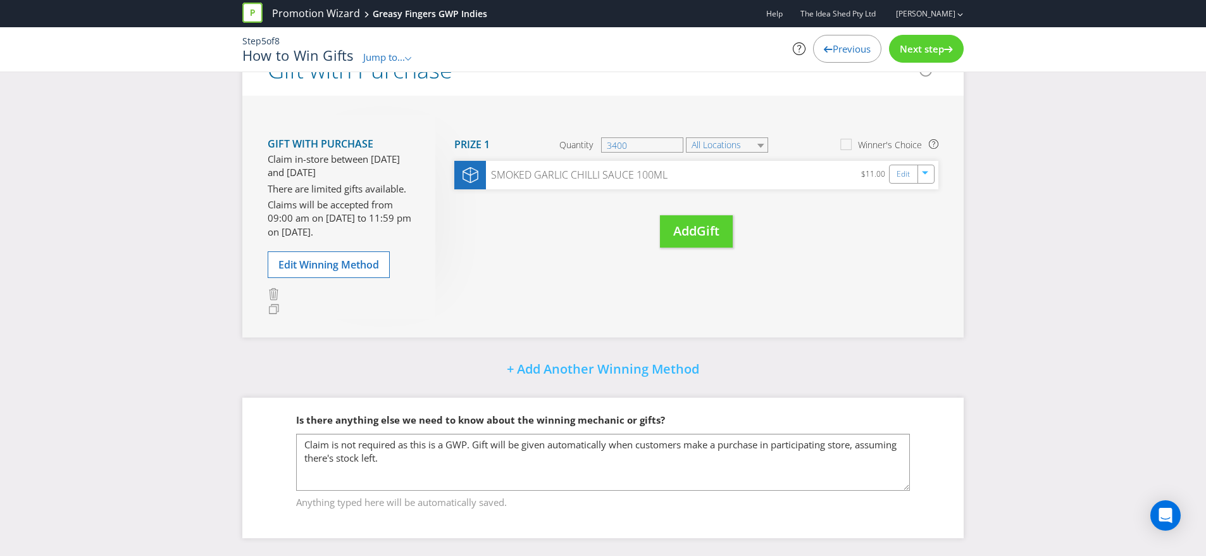
scroll to position [228, 0]
click at [905, 58] on div "Next step" at bounding box center [926, 49] width 75 height 28
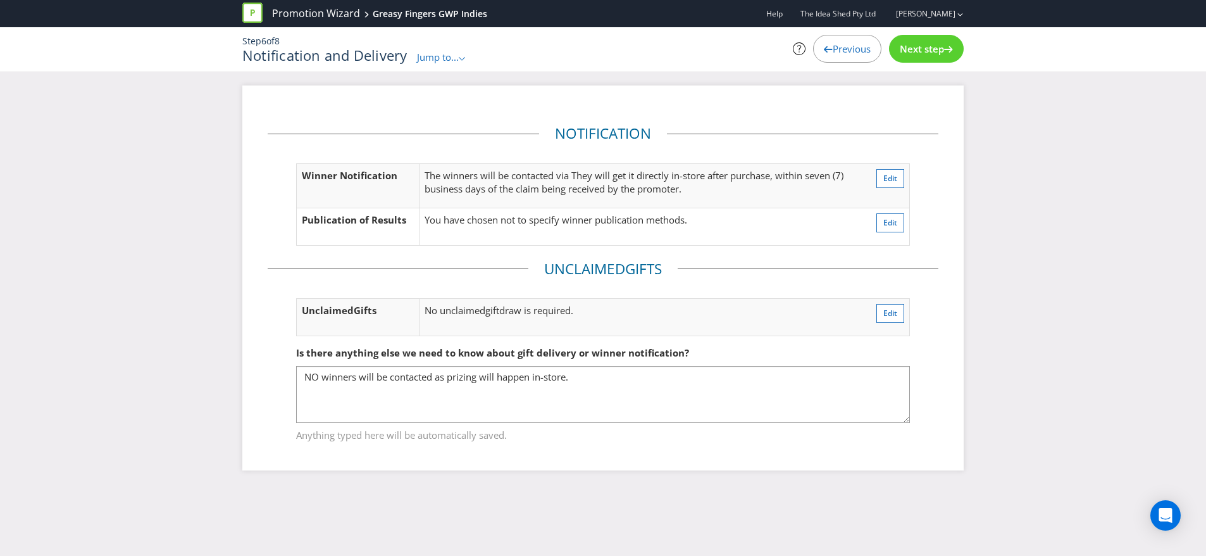
click at [905, 58] on div "Next step" at bounding box center [926, 49] width 75 height 28
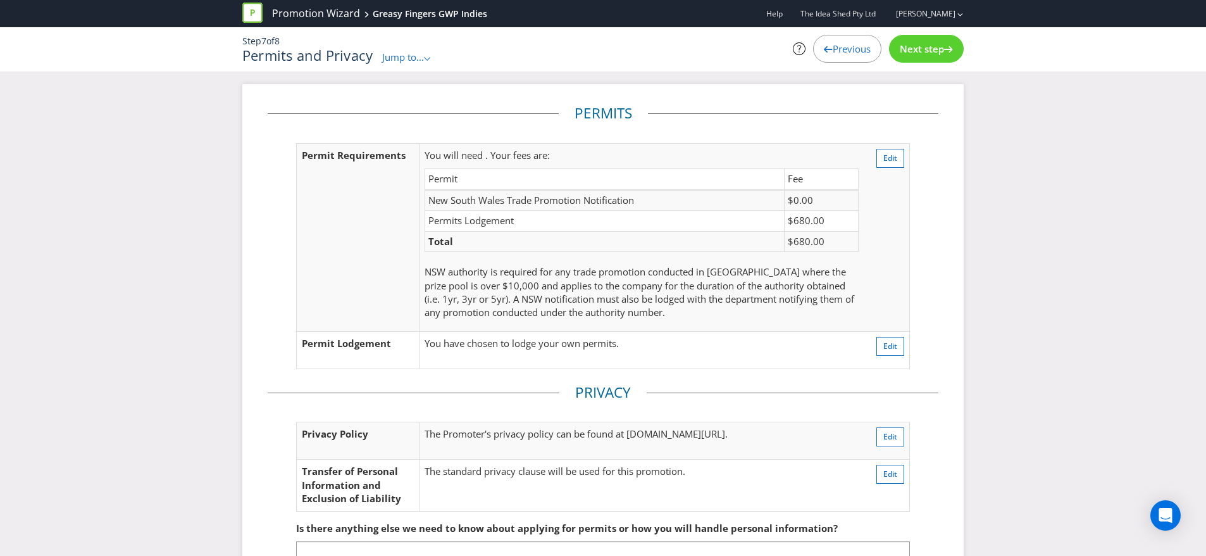
scroll to position [3, 0]
click at [905, 58] on div "Next step" at bounding box center [926, 49] width 75 height 28
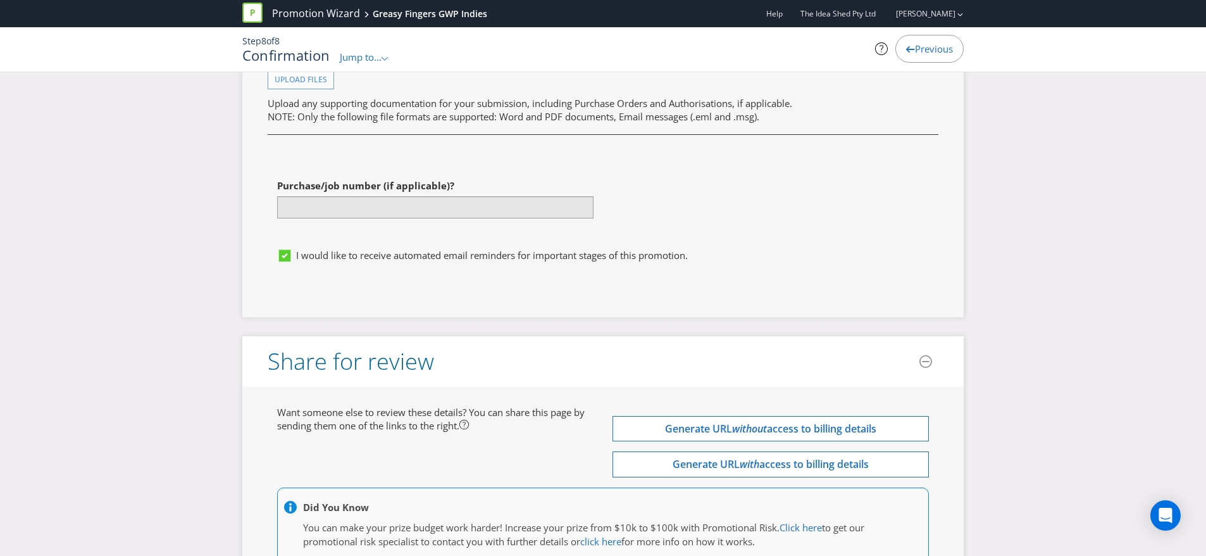
scroll to position [3978, 0]
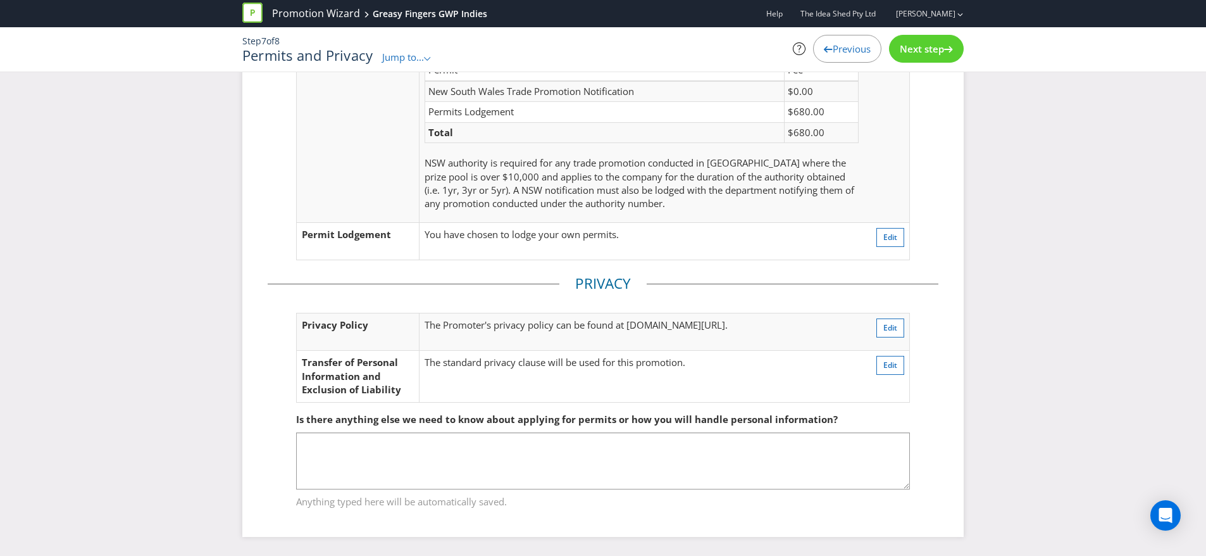
scroll to position [3, 0]
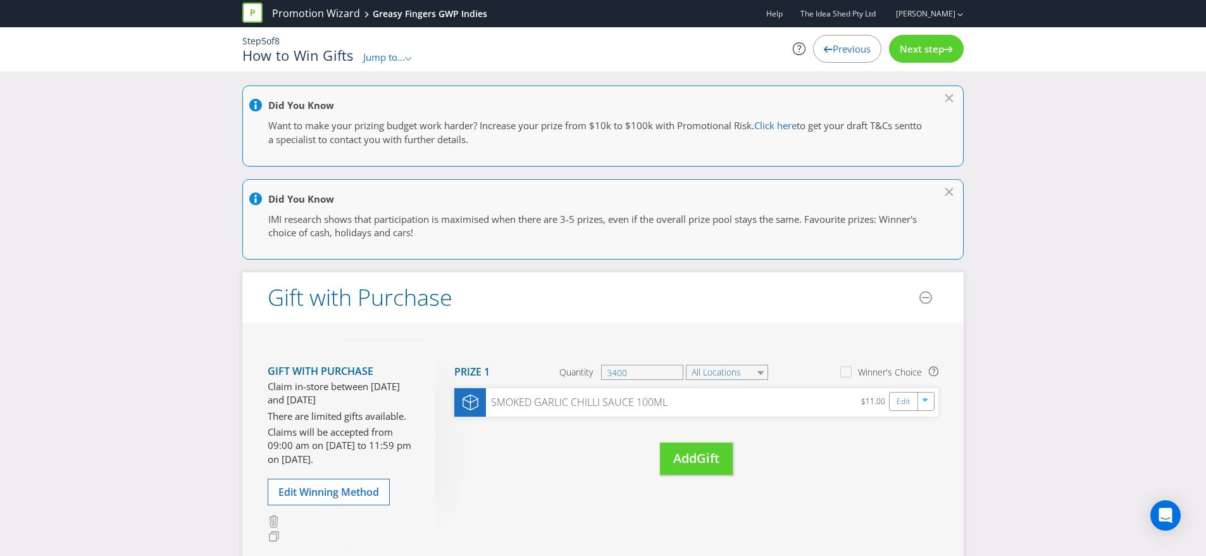
scroll to position [223, 0]
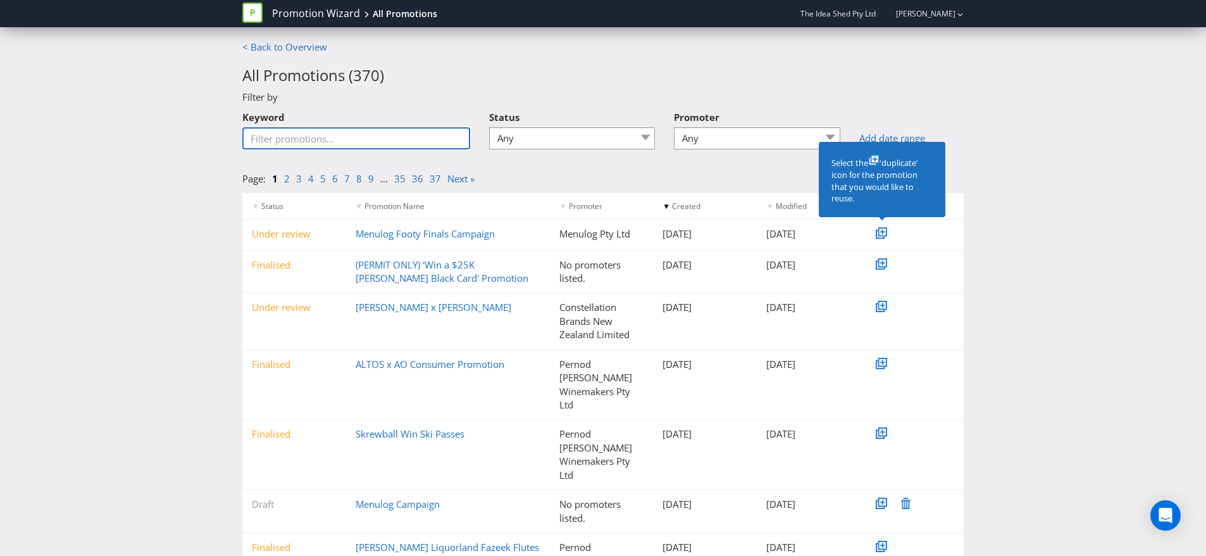
click at [332, 135] on input "Keyword" at bounding box center [356, 138] width 228 height 22
type input "f"
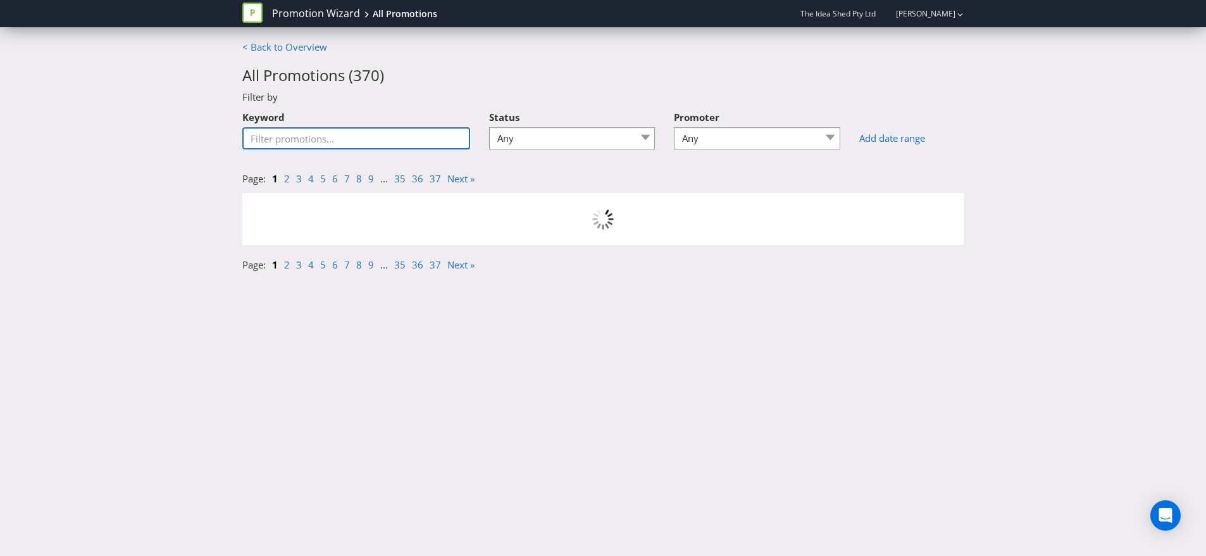
type input "f"
type input "g"
type input "gwp"
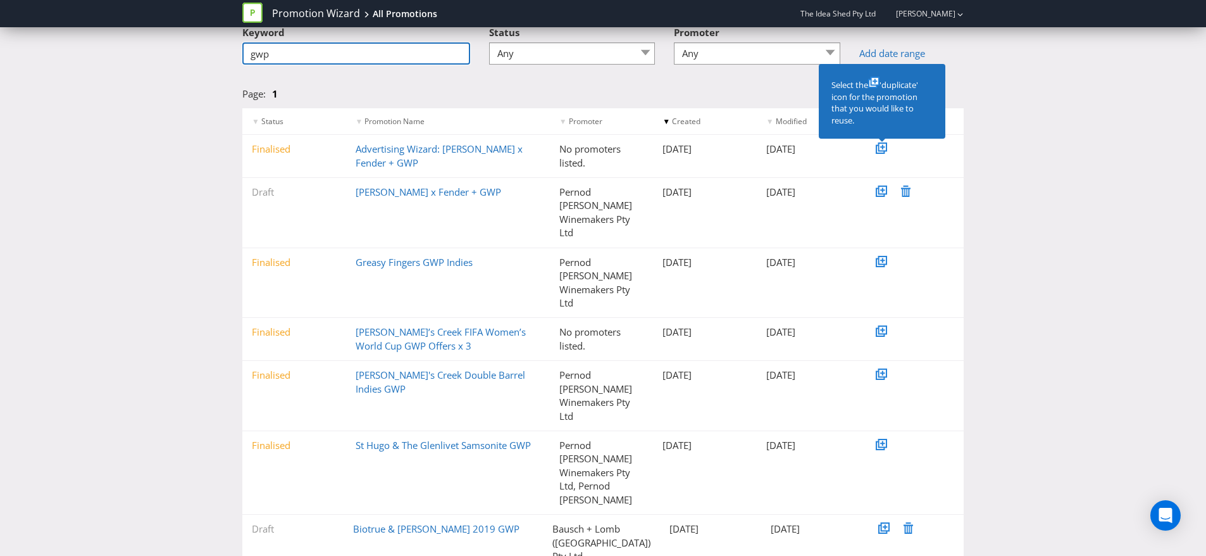
scroll to position [84, 0]
